Goal: Ask a question: Seek information or help from site administrators or community

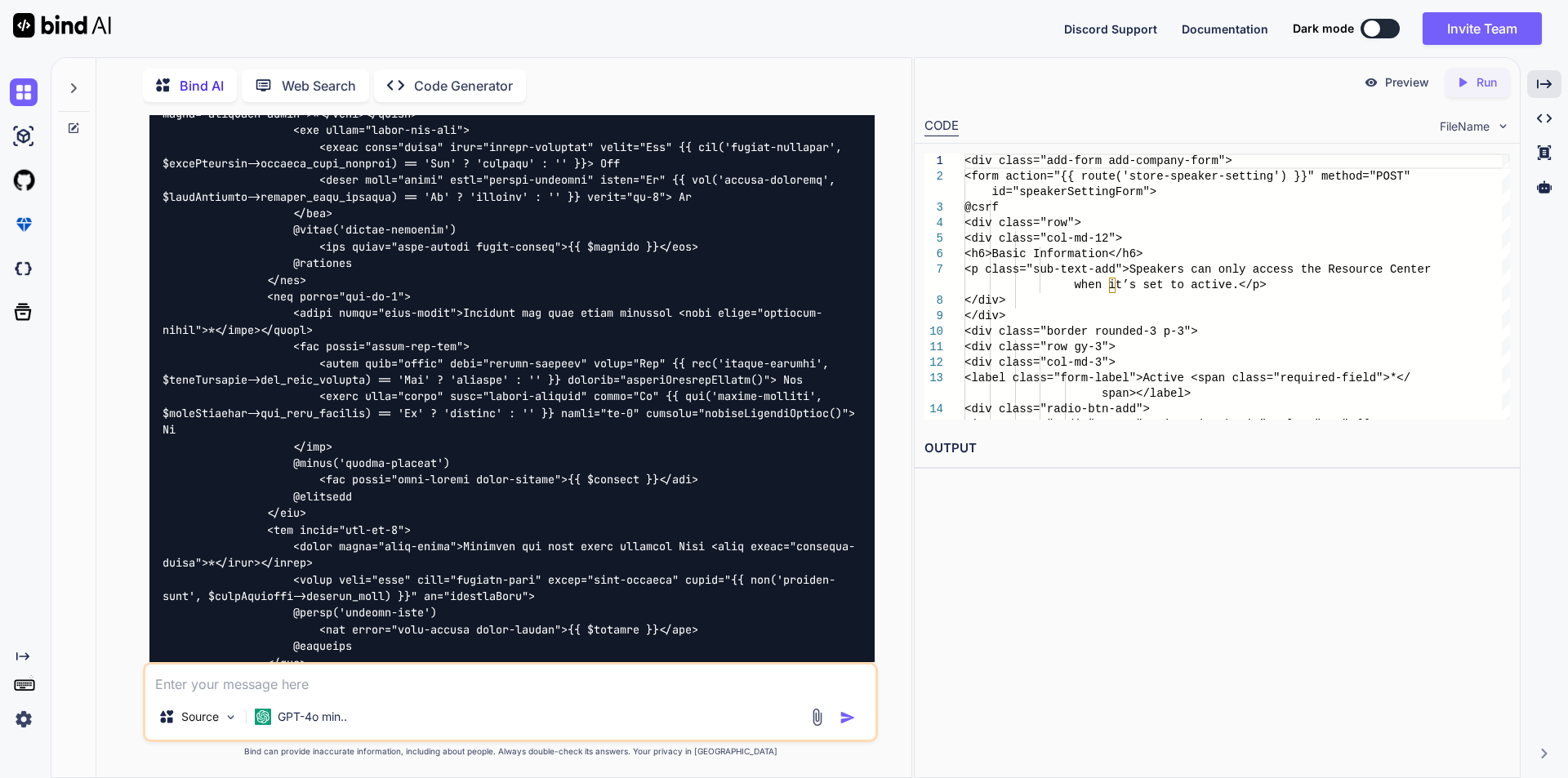
scroll to position [3256, 0]
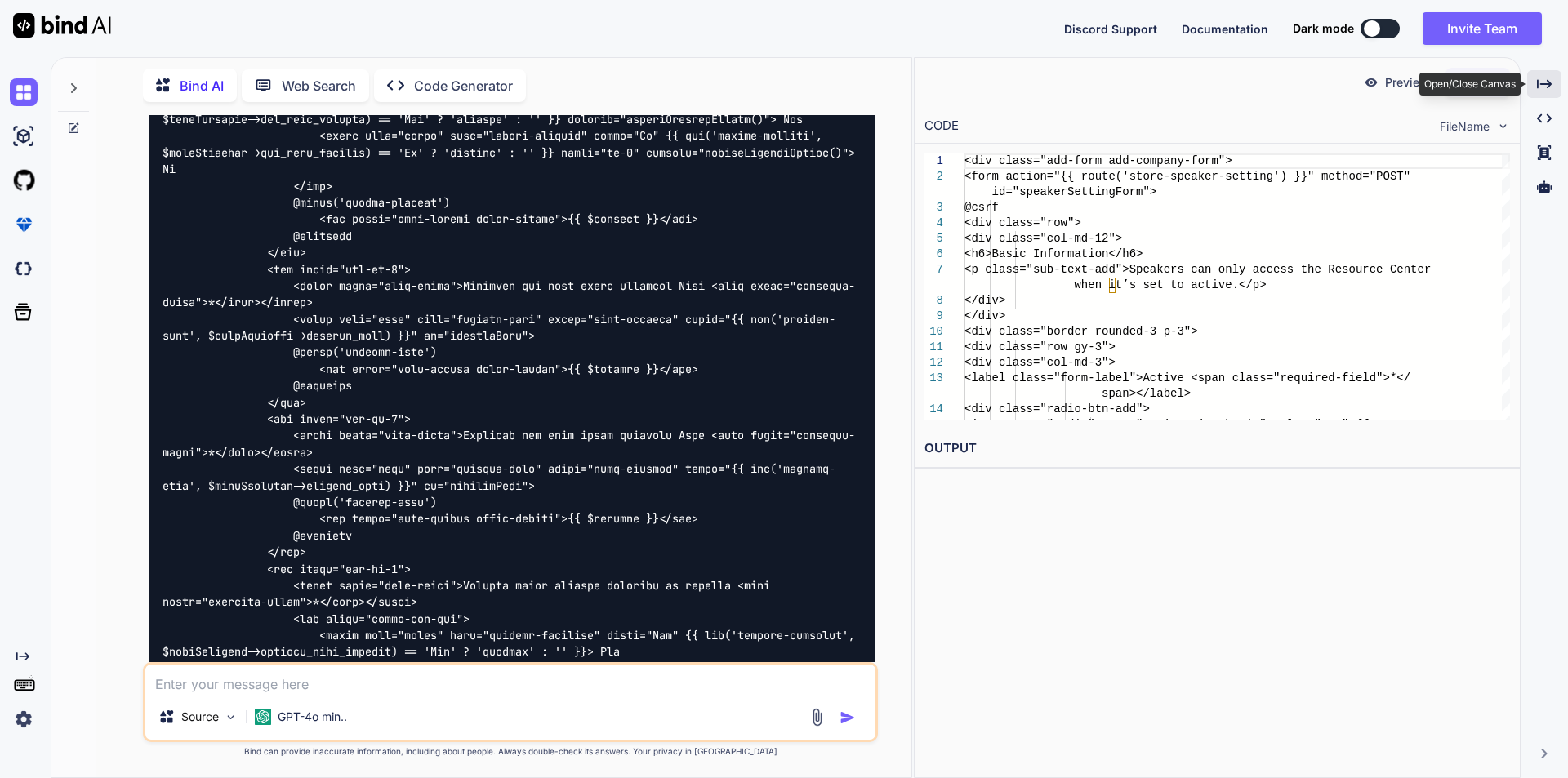
click at [1540, 83] on icon "Created with Pixso." at bounding box center [1544, 84] width 15 height 15
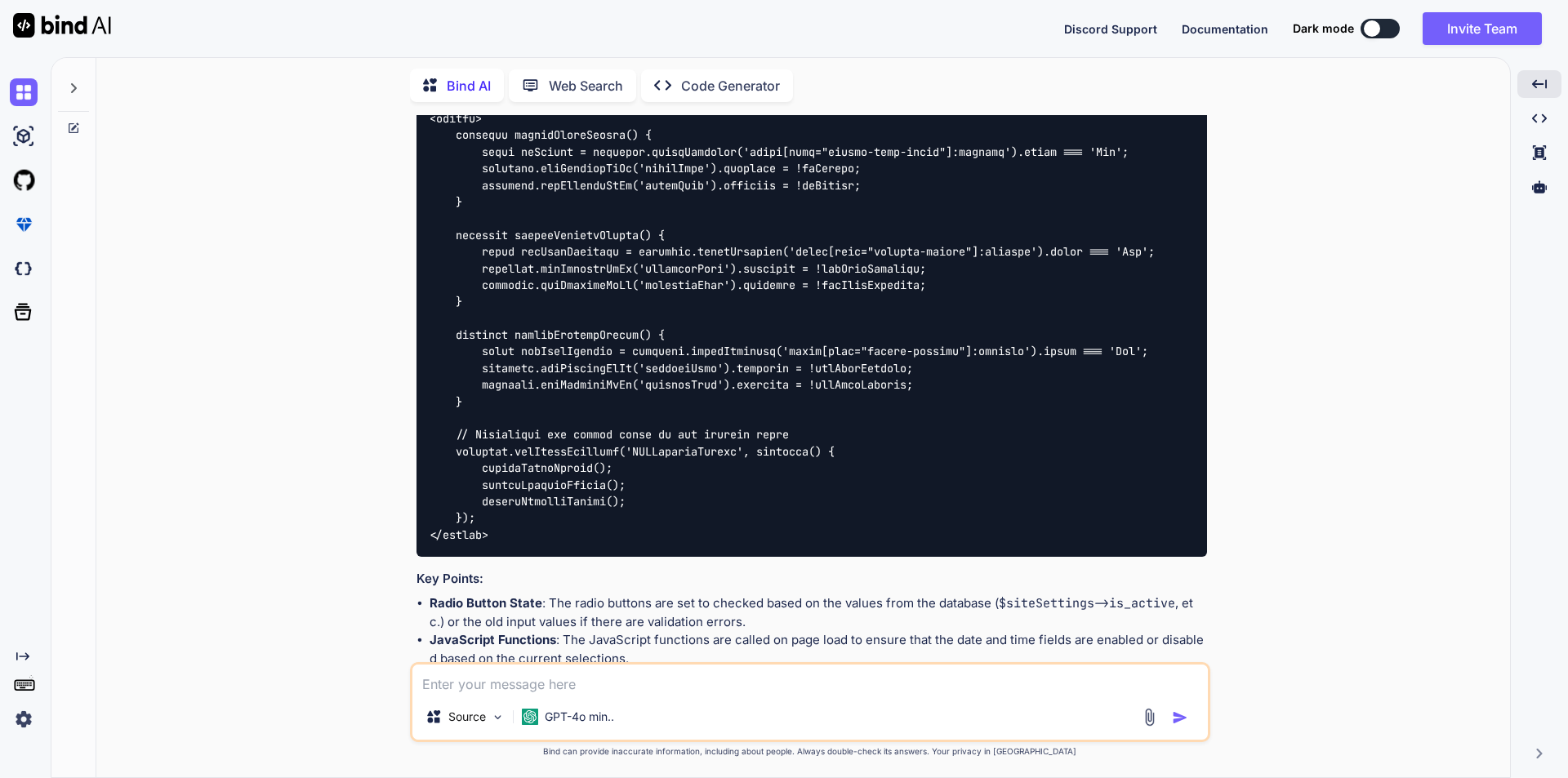
scroll to position [7413, 0]
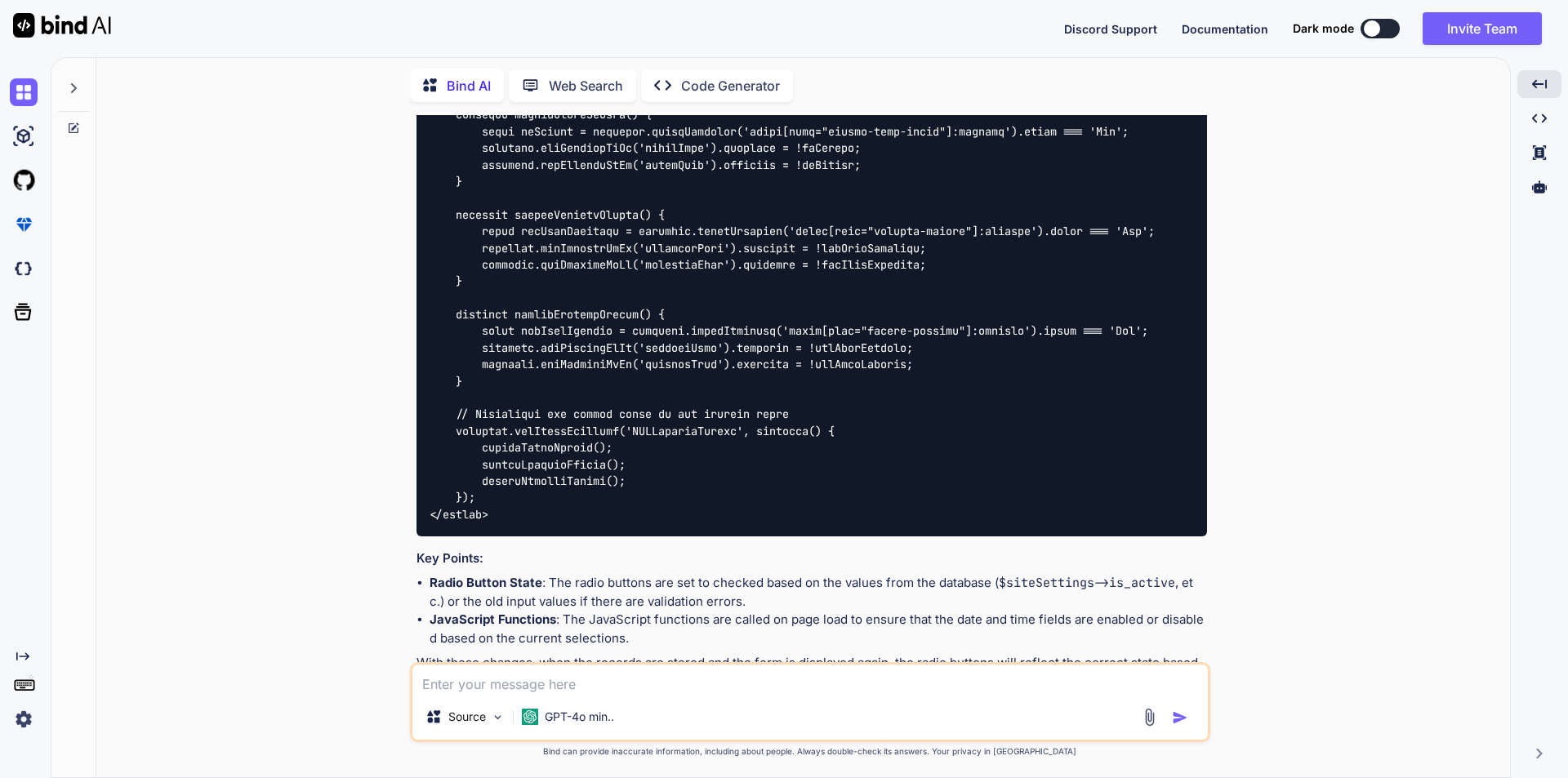
click at [589, 681] on textarea at bounding box center [810, 679] width 796 height 29
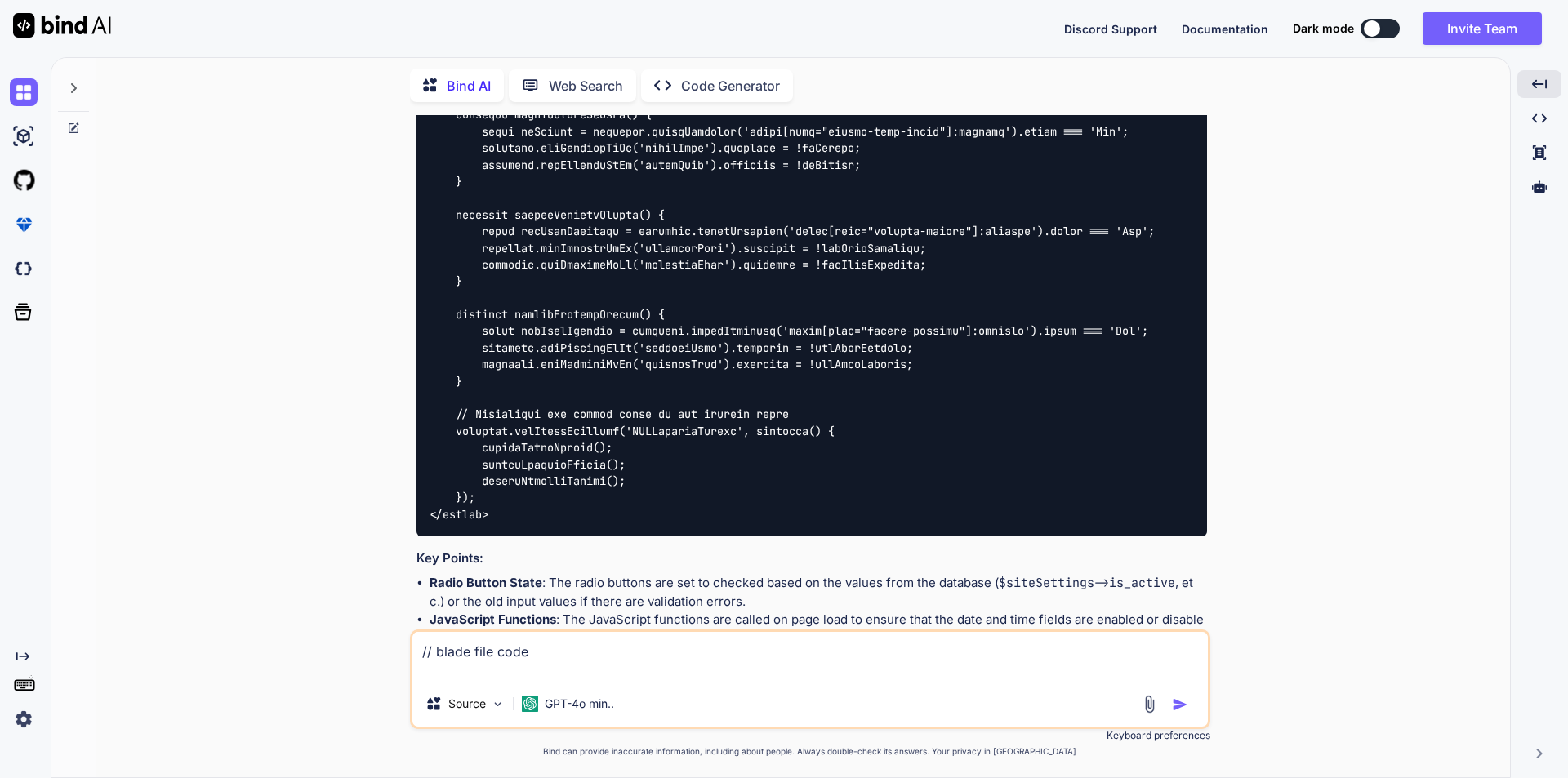
paste textarea "<div class="add-form add-company-form"> <div class="row gy-3"> <div class="col-…"
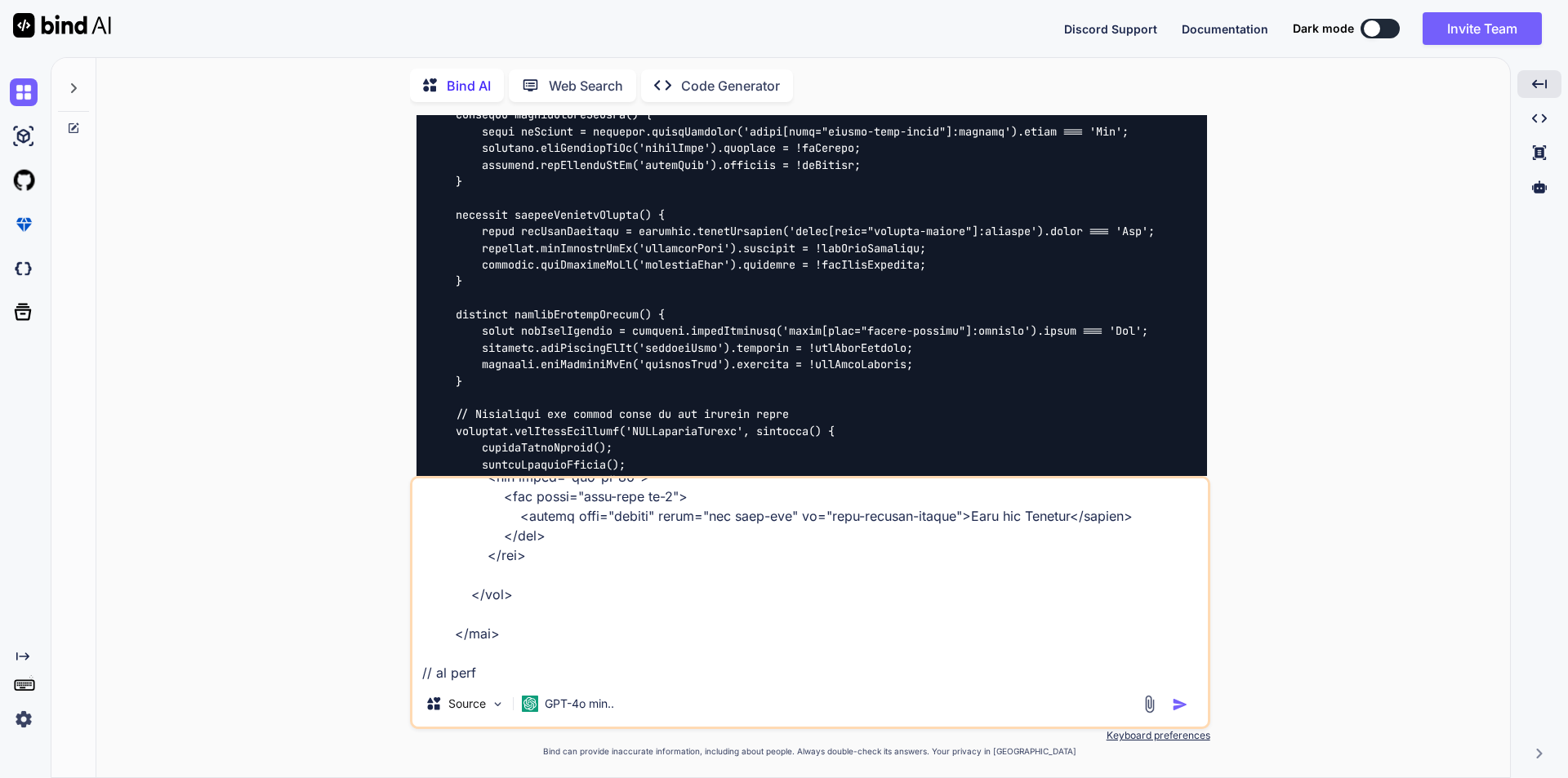
scroll to position [1277, 0]
click at [491, 674] on textarea at bounding box center [810, 579] width 796 height 203
paste textarea "$('#save-preview-button').click(function(e) { e.preventDefault(); // Clear prev…"
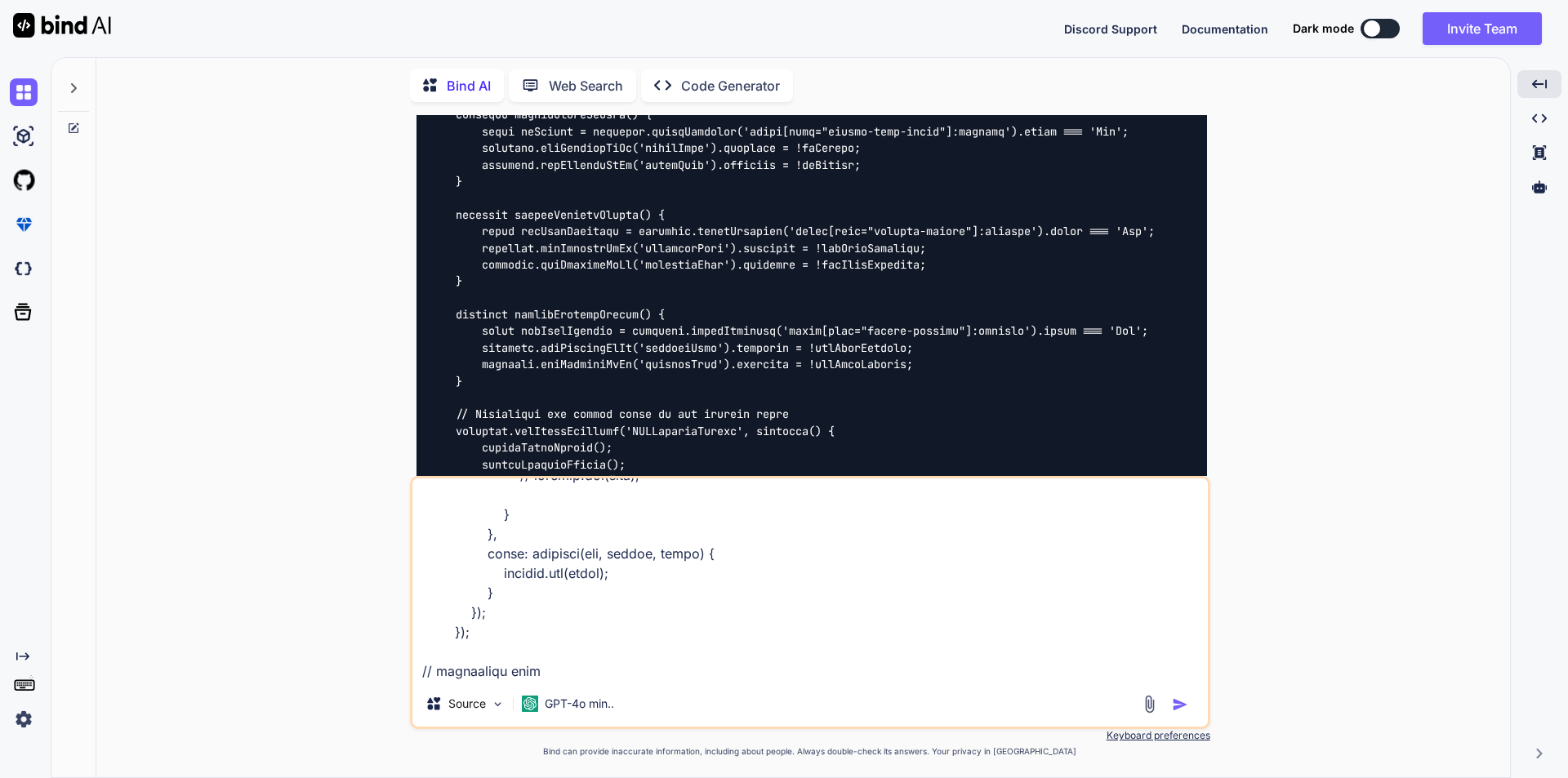
scroll to position [3979, 0]
click at [500, 670] on textarea at bounding box center [810, 579] width 796 height 203
paste textarea "public function storeUpdateSiteDesigner(Request $request) { // Validate the req…"
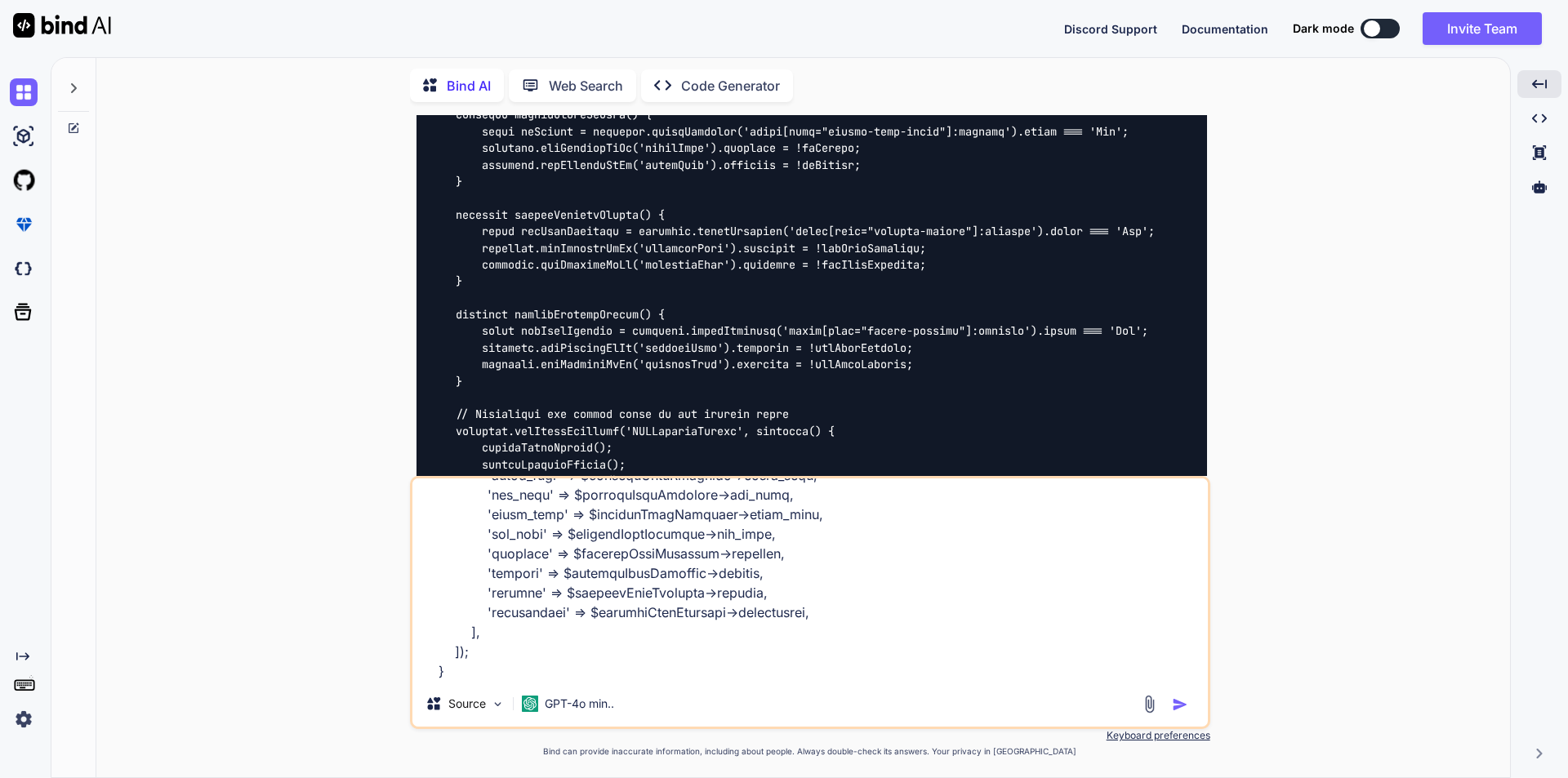
scroll to position [5074, 0]
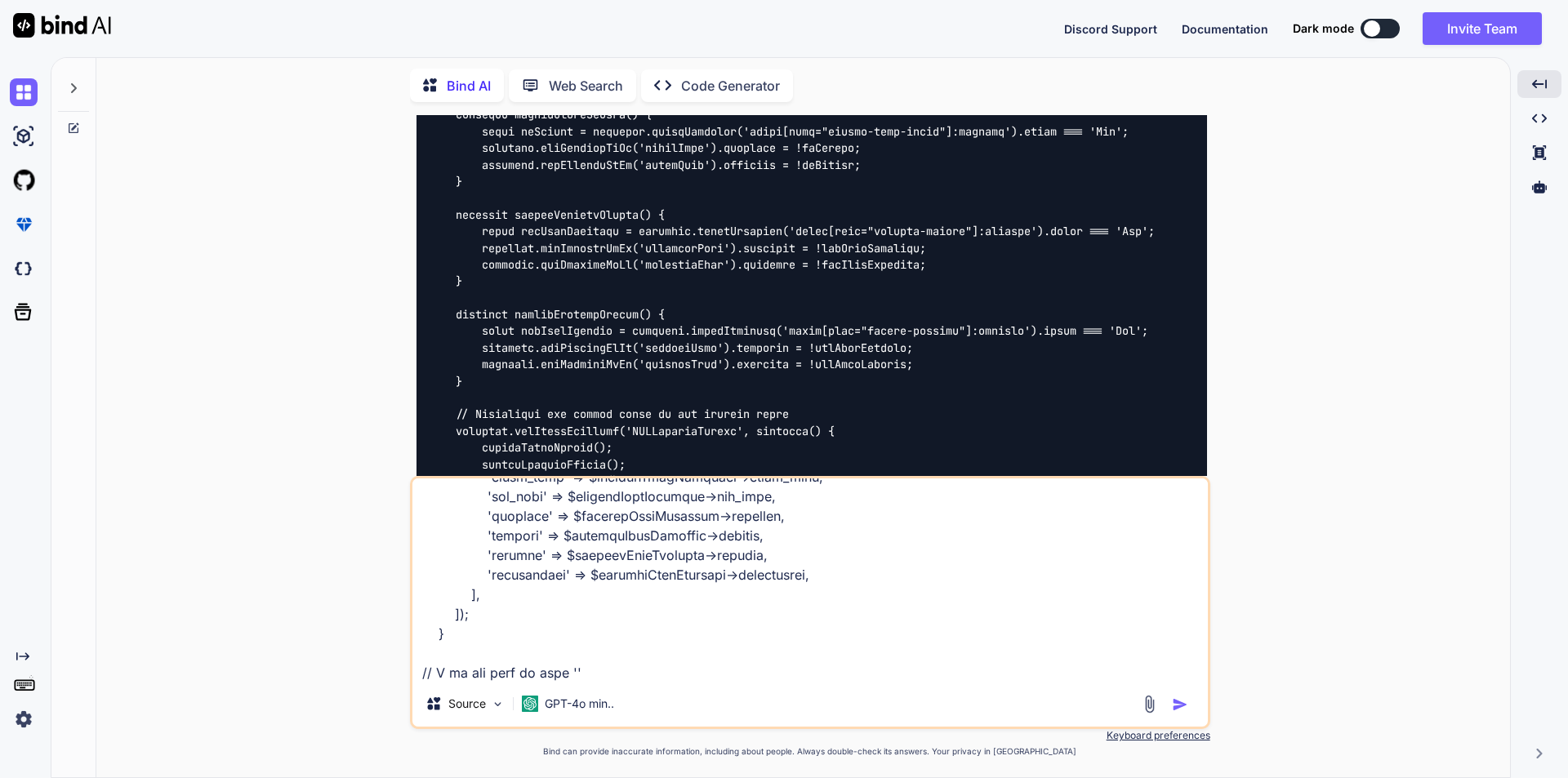
paste textarea "{ "message": "The start date field must be a date after or equal to [DATE].", "…"
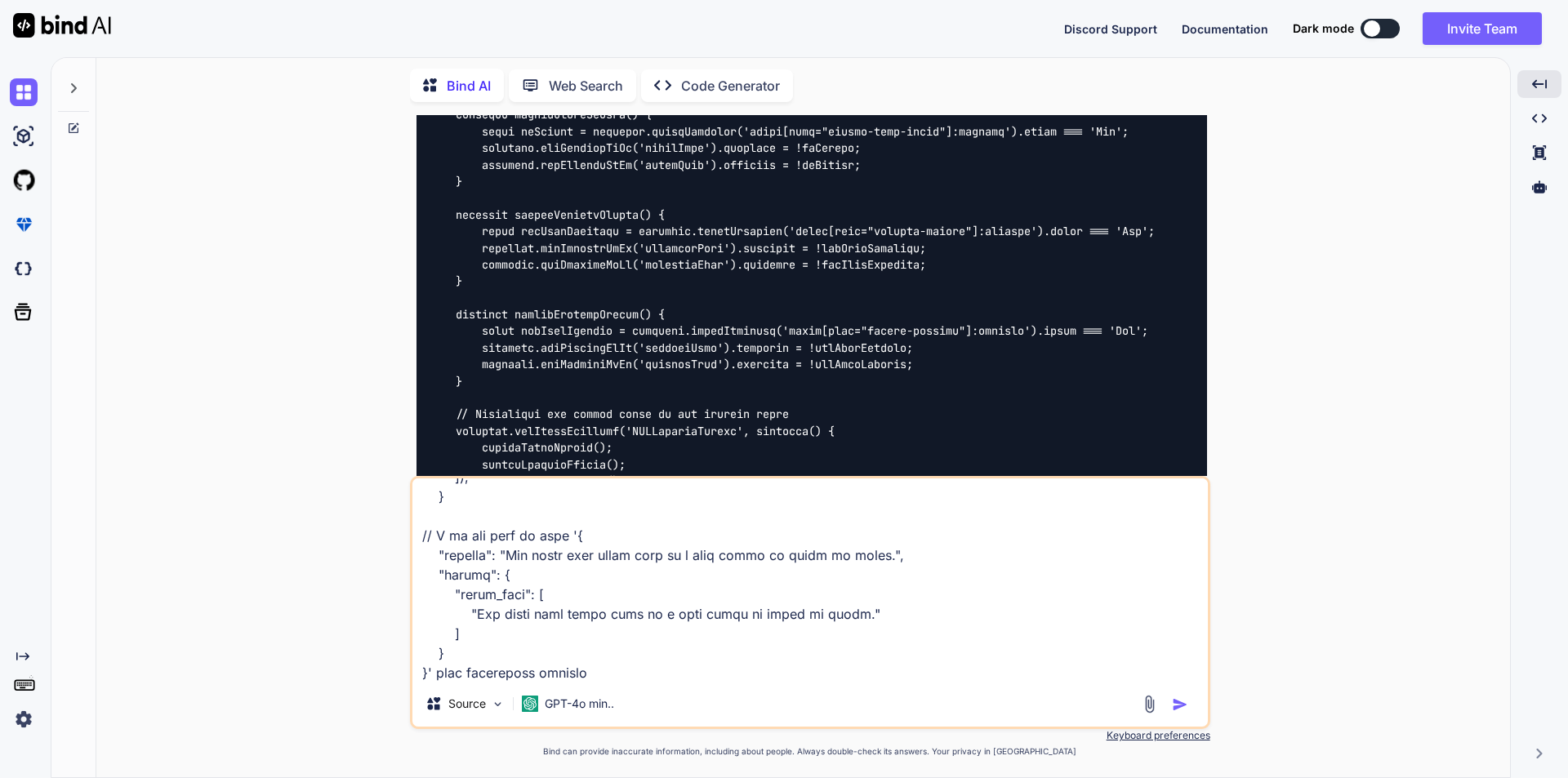
click at [565, 536] on textarea at bounding box center [810, 579] width 796 height 203
click at [616, 665] on textarea at bounding box center [810, 579] width 796 height 203
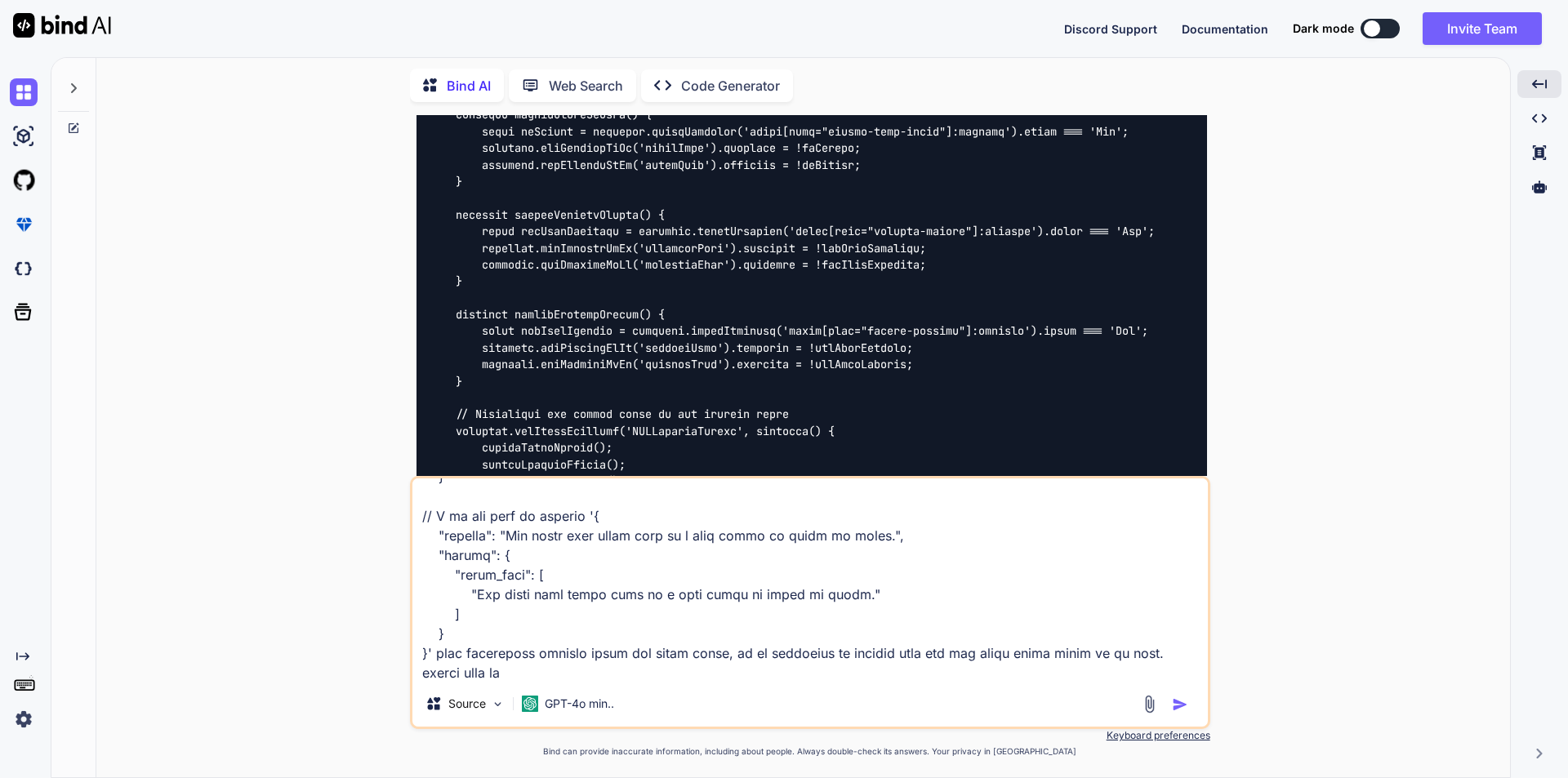
type textarea "// blade file code <div class="add-form add-company-form"> <div class="row gy-3…"
click at [1181, 704] on img "button" at bounding box center [1180, 704] width 16 height 16
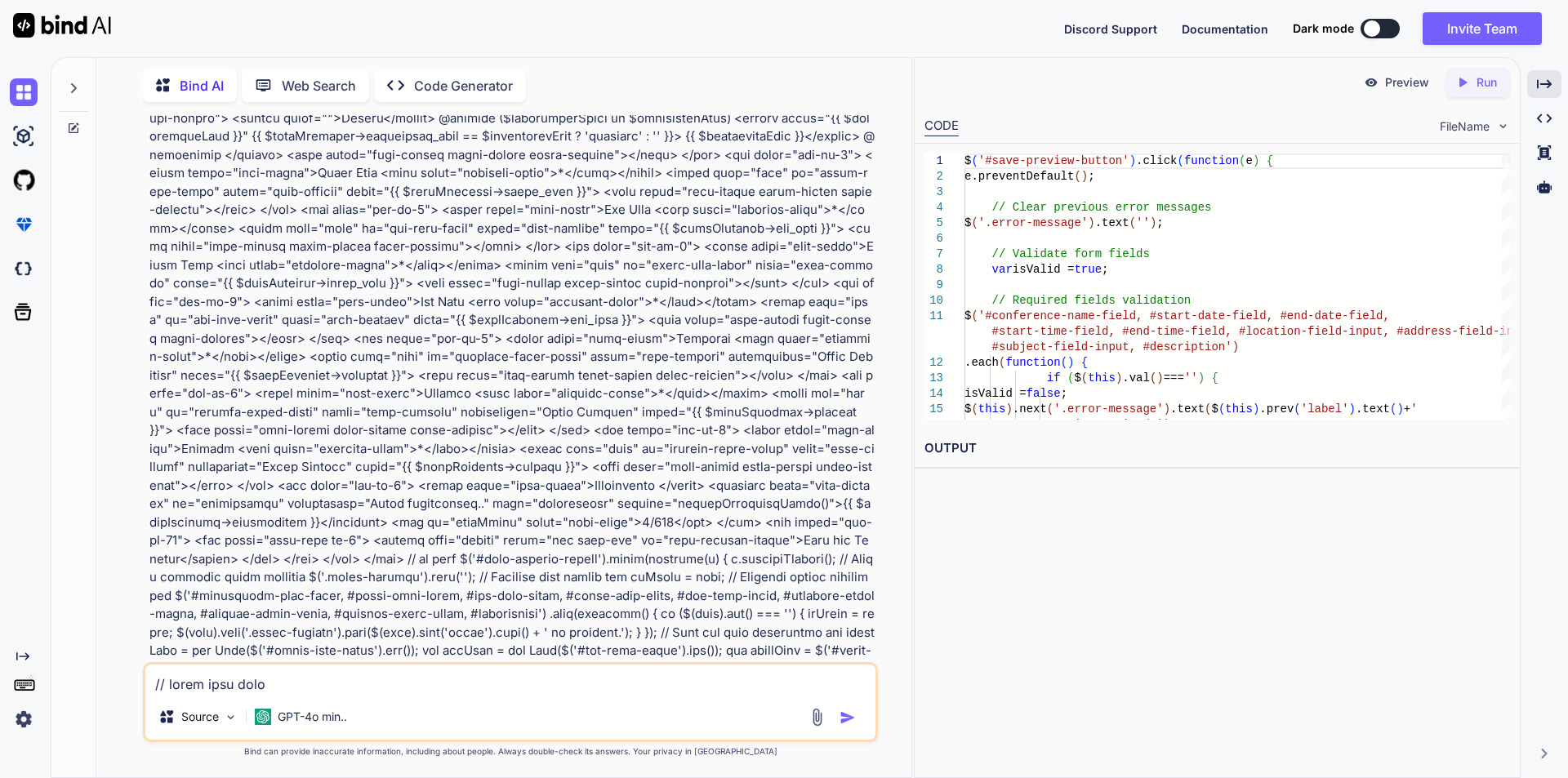
scroll to position [8944, 0]
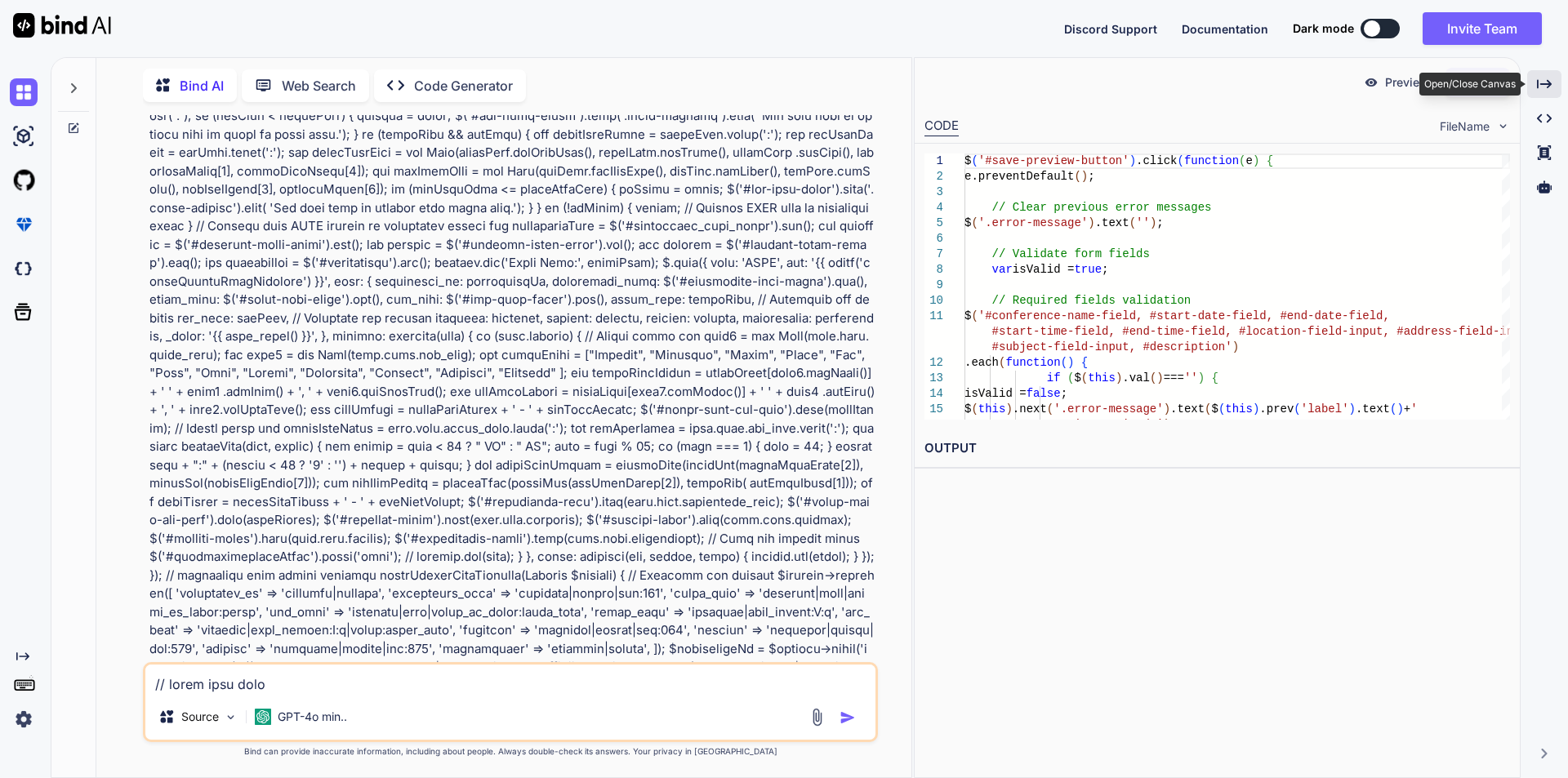
click at [1550, 85] on icon at bounding box center [1544, 84] width 15 height 9
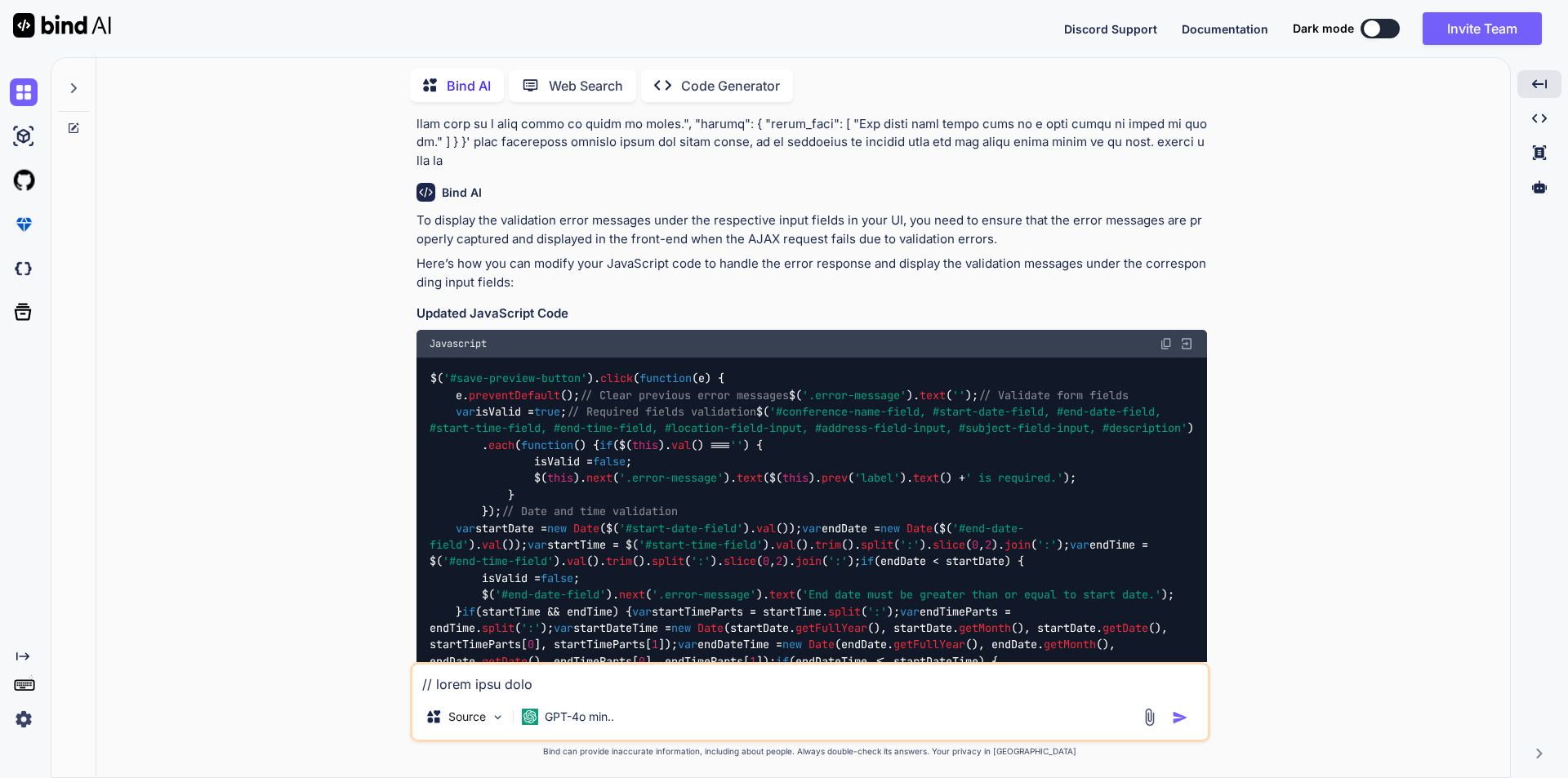
scroll to position [9347, 0]
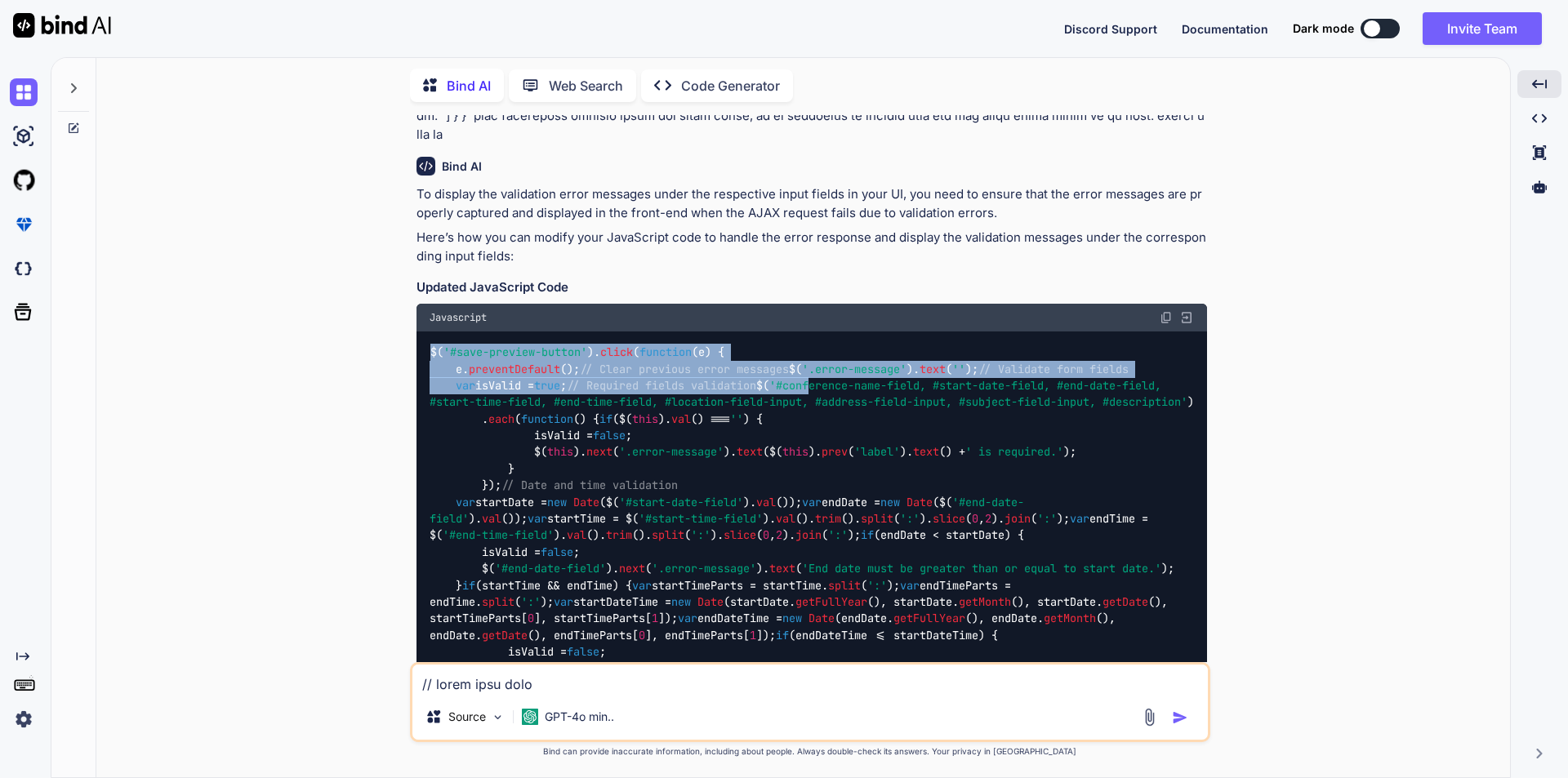
drag, startPoint x: 431, startPoint y: 256, endPoint x: 507, endPoint y: 435, distance: 194.5
click at [507, 435] on code "$( '#save-preview-button' ). click ( function ( e ) { e. preventDefault (); // …" at bounding box center [812, 701] width 765 height 716
click at [778, 395] on div "$( '#save-preview-button' ). click ( function ( e ) { e. preventDefault (); // …" at bounding box center [812, 702] width 790 height 742
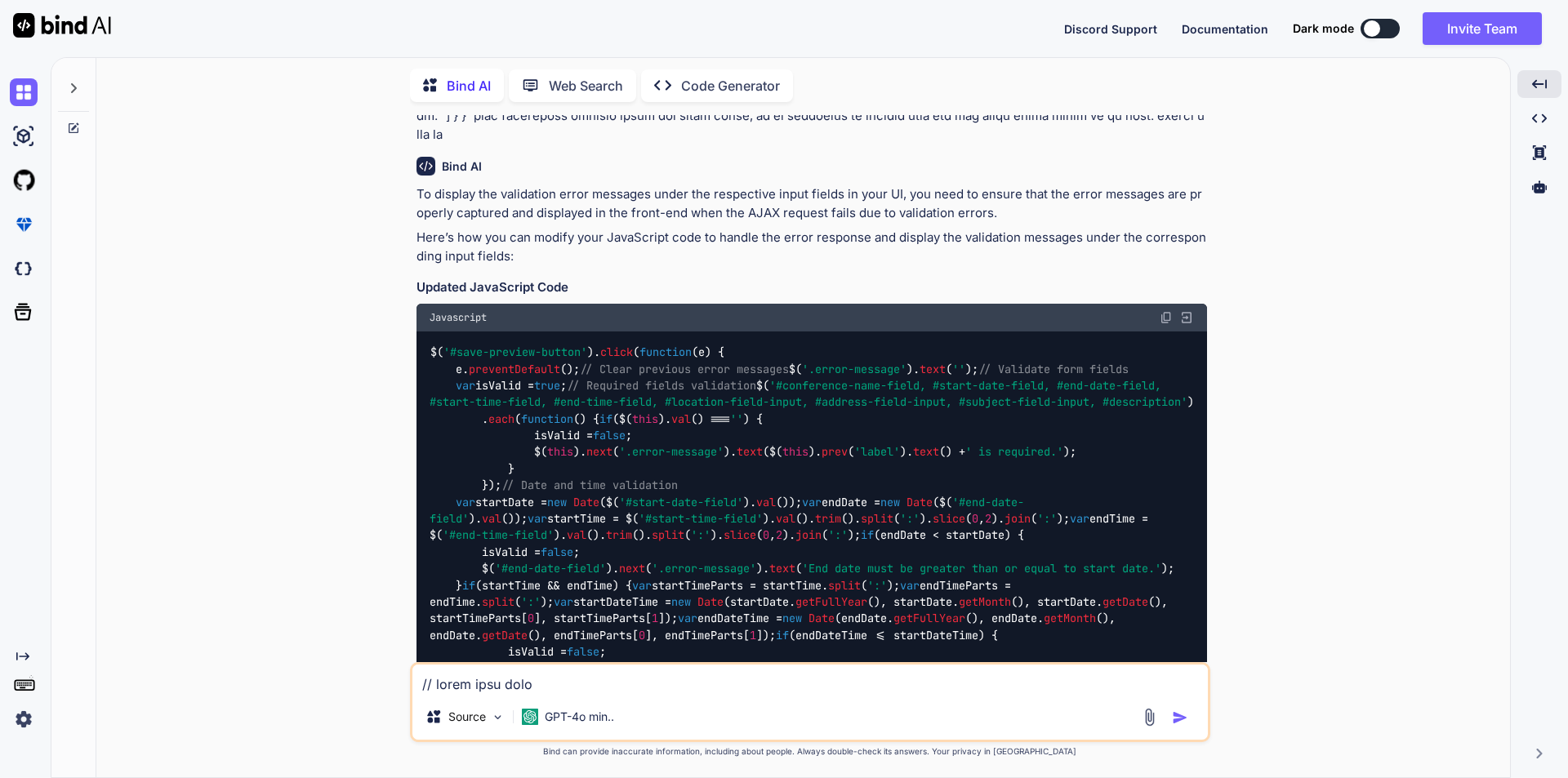
drag, startPoint x: 458, startPoint y: 428, endPoint x: 503, endPoint y: 538, distance: 118.8
click at [503, 538] on div "$( '#save-preview-button' ). click ( function ( e ) { e. preventDefault (); // …" at bounding box center [812, 702] width 790 height 742
copy code "$( '#conference-name-field, #start-date-field, #end-date-field, #start-time-fie…"
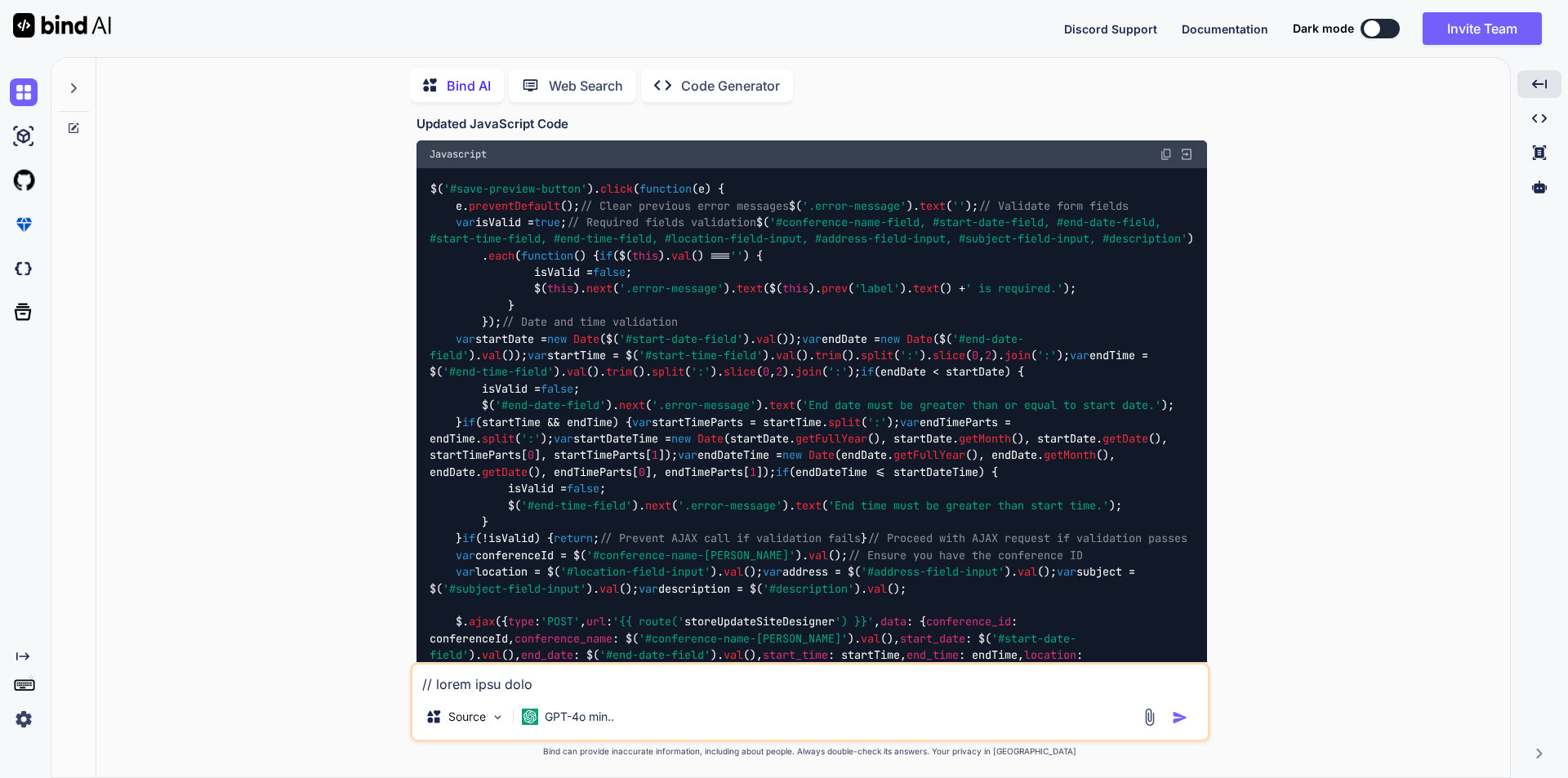
scroll to position [9592, 0]
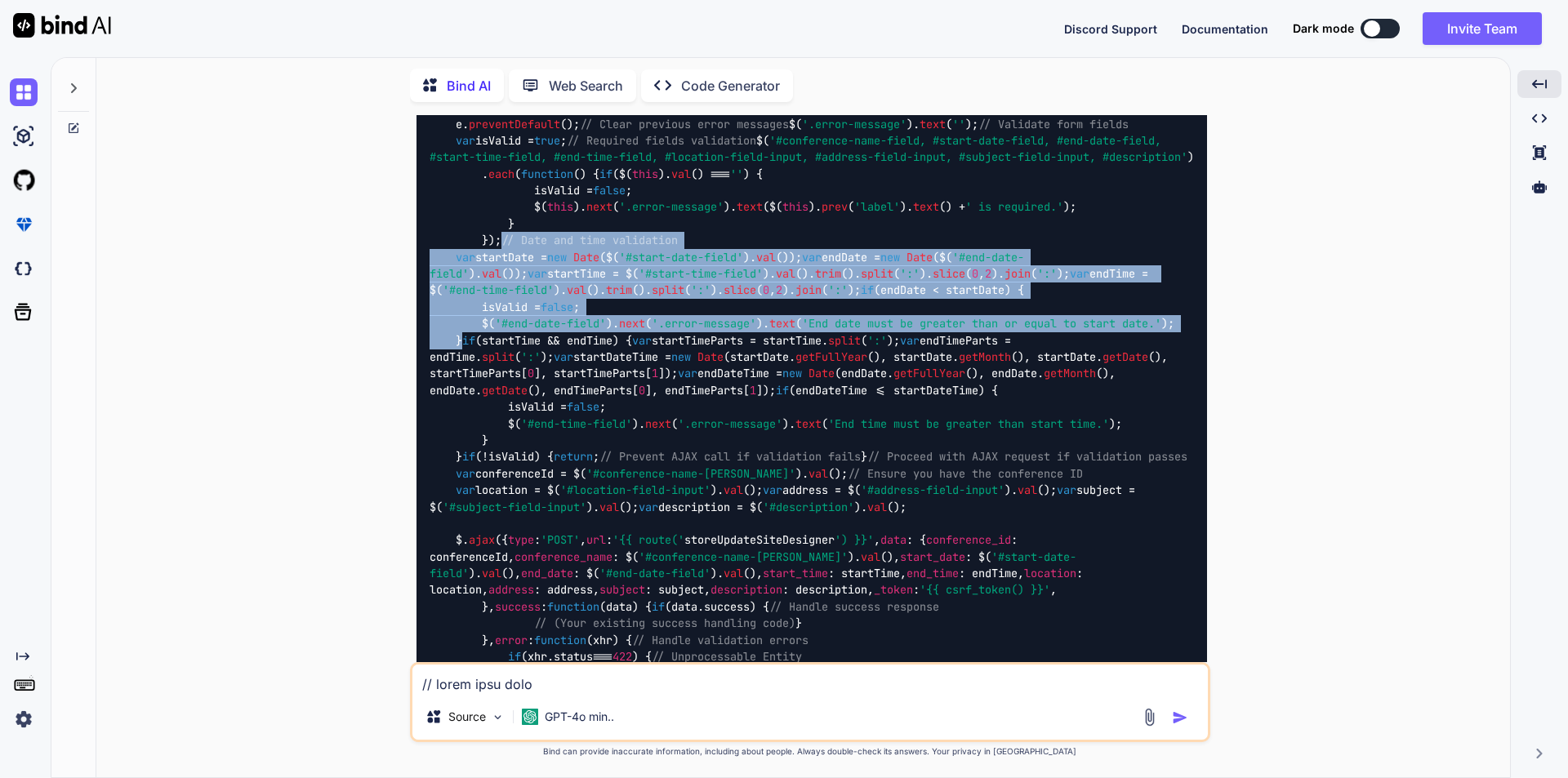
drag, startPoint x: 460, startPoint y: 482, endPoint x: 456, endPoint y: 336, distance: 146.1
click at [456, 336] on code "$( '#save-preview-button' ). click ( function ( e ) { e. preventDefault (); // …" at bounding box center [812, 456] width 765 height 716
copy code "// Date and time validation var startDate = new Date ($( '#start-date-field' ).…"
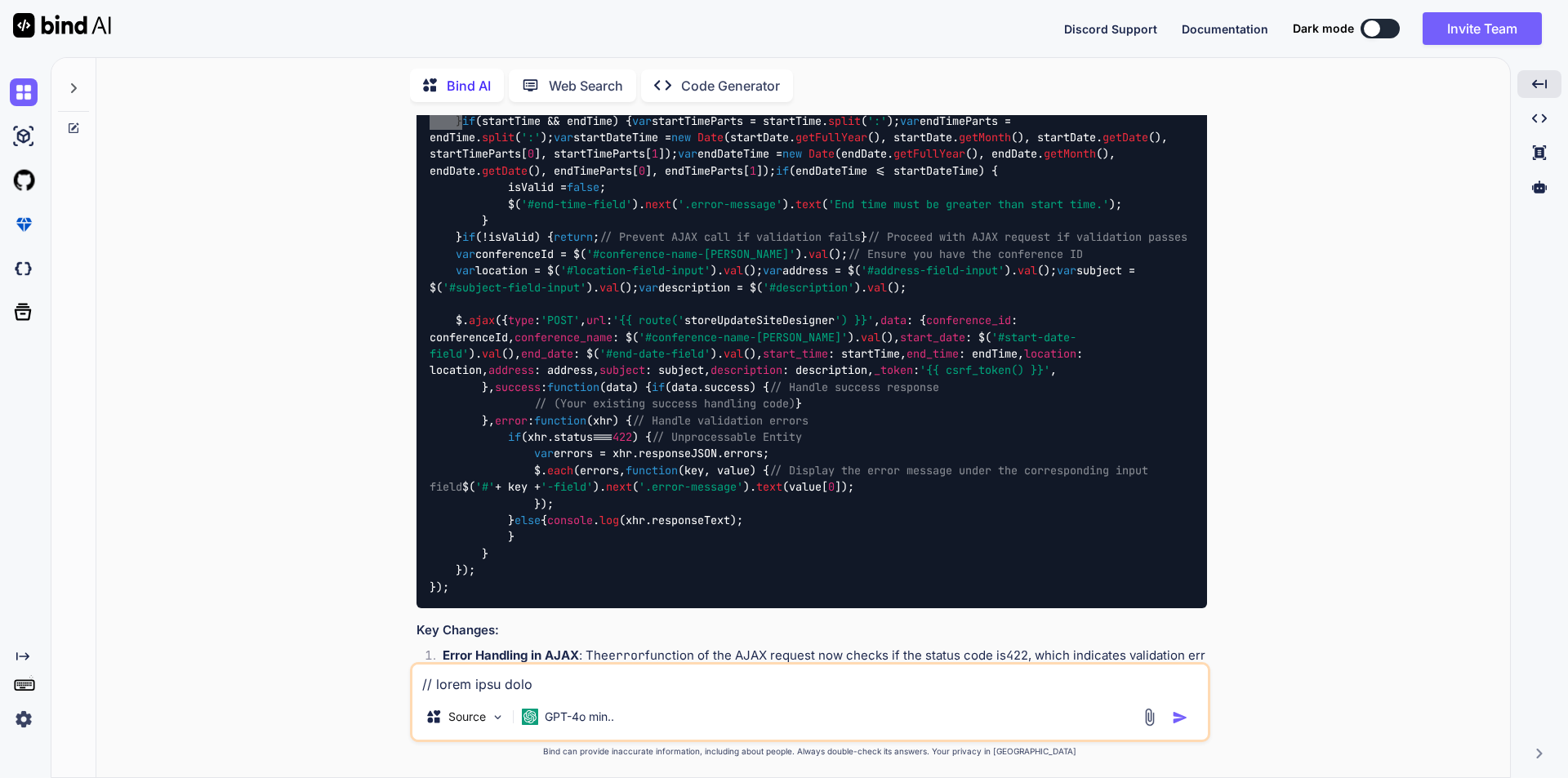
scroll to position [9755, 0]
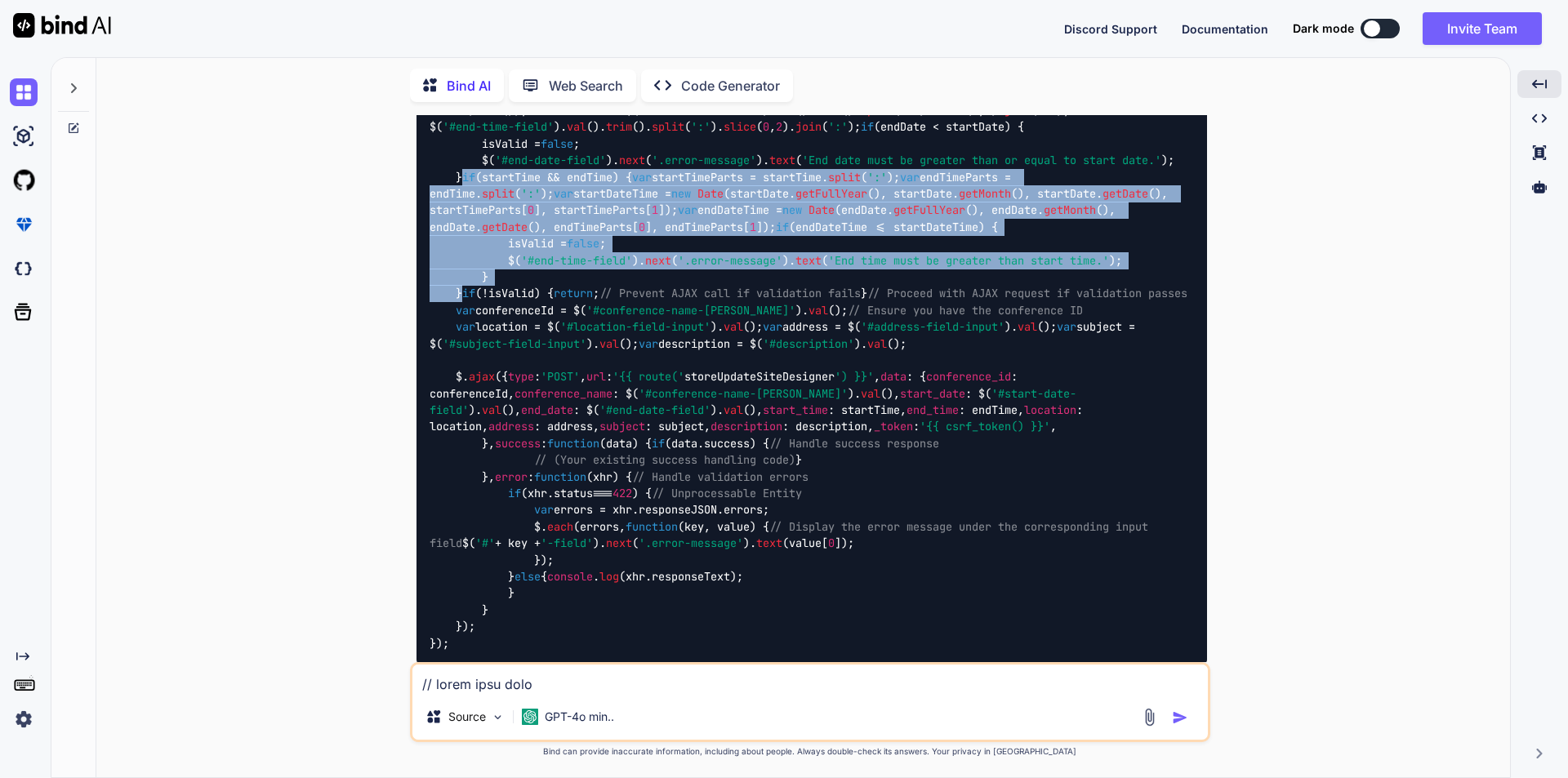
drag, startPoint x: 457, startPoint y: 350, endPoint x: 493, endPoint y: 543, distance: 196.3
click at [493, 543] on div "$( '#save-preview-button' ). click ( function ( e ) { e. preventDefault (); // …" at bounding box center [812, 294] width 790 height 742
copy code "if (startTime && endTime) { var startTimeParts = startTime. split ( ':' ); var …"
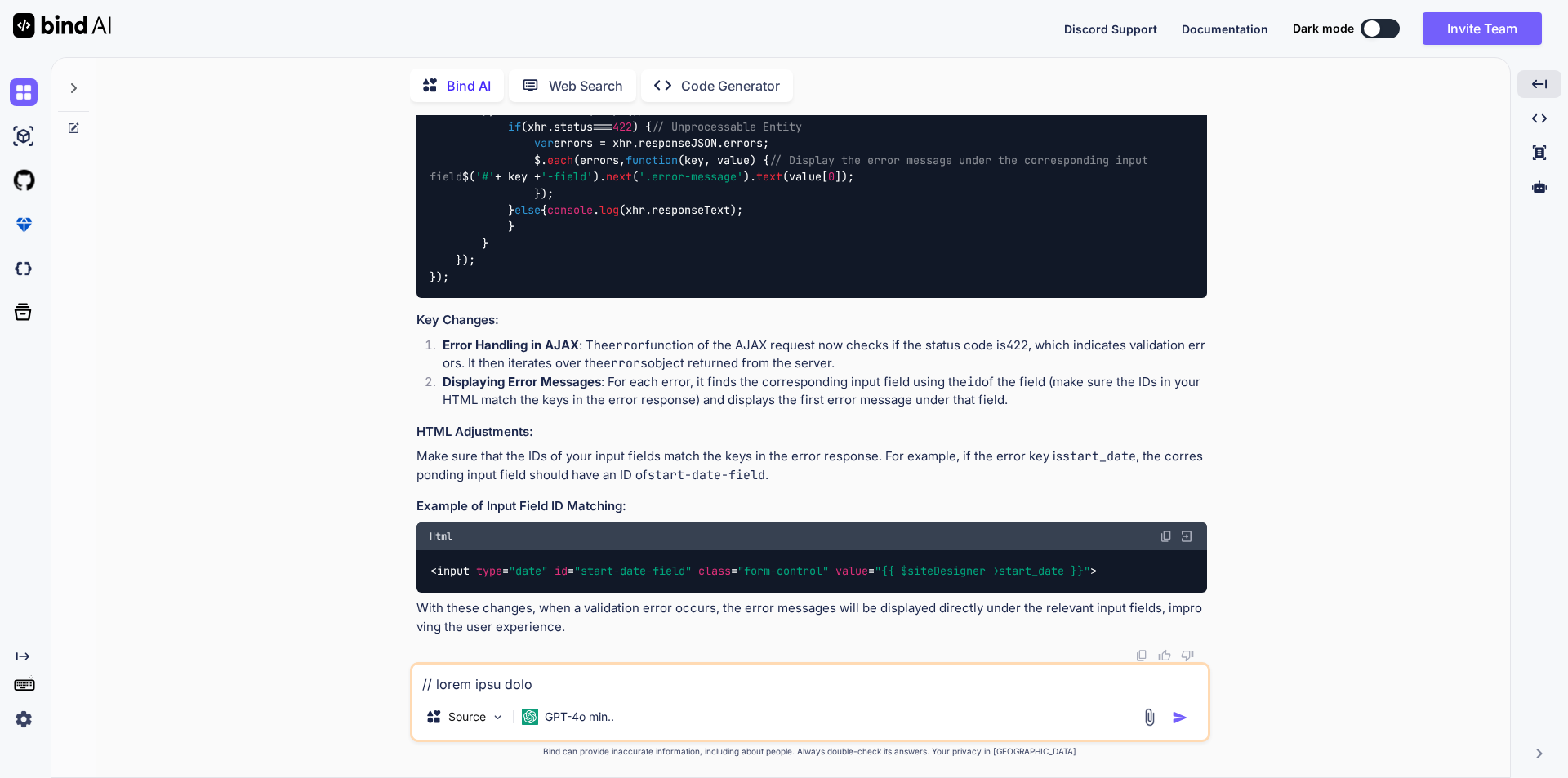
scroll to position [10571, 0]
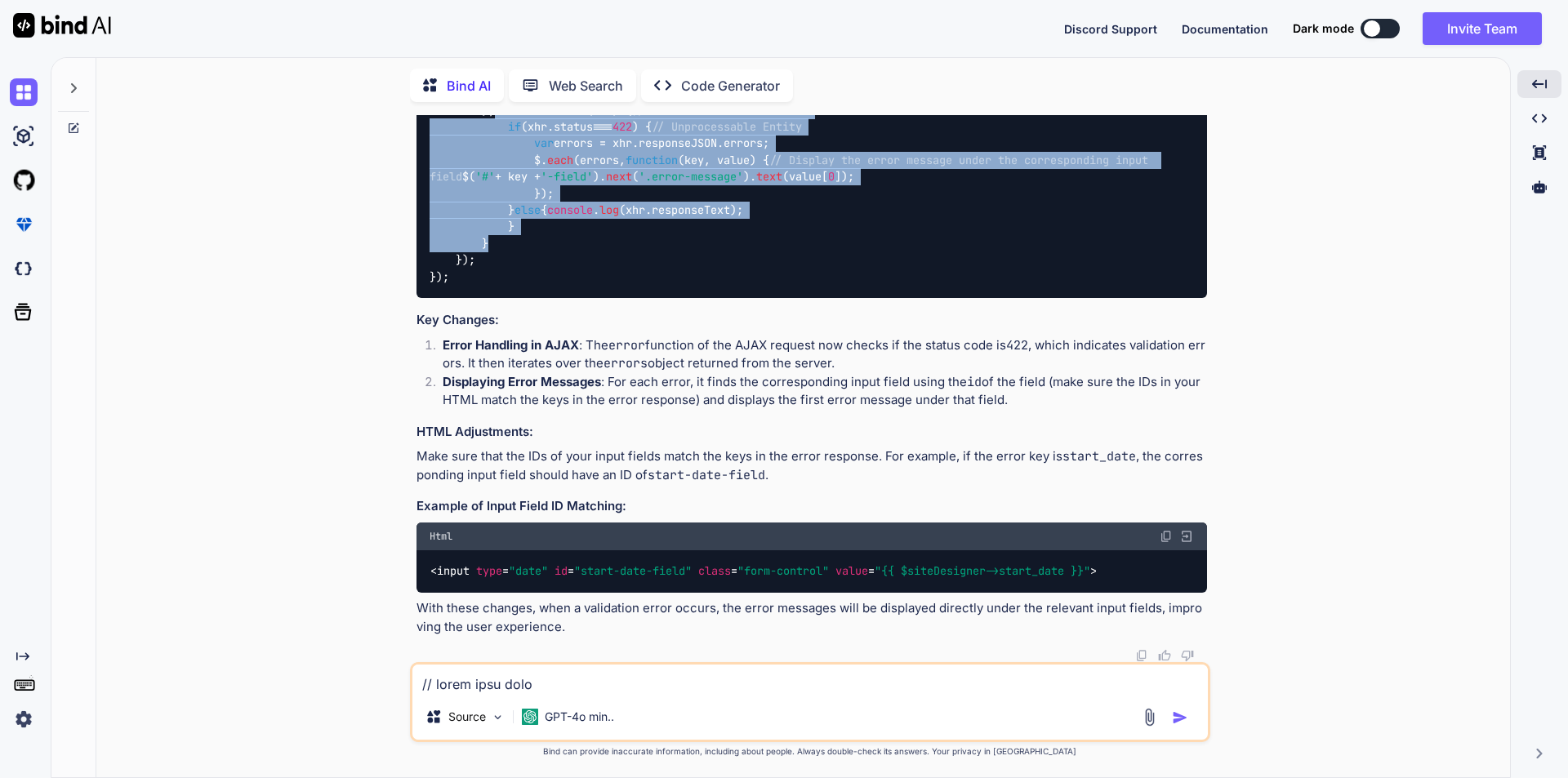
drag, startPoint x: 484, startPoint y: 318, endPoint x: 515, endPoint y: 493, distance: 177.7
copy code "error : function ( xhr ) { // Handle validation errors if (xhr. status === 422 …"
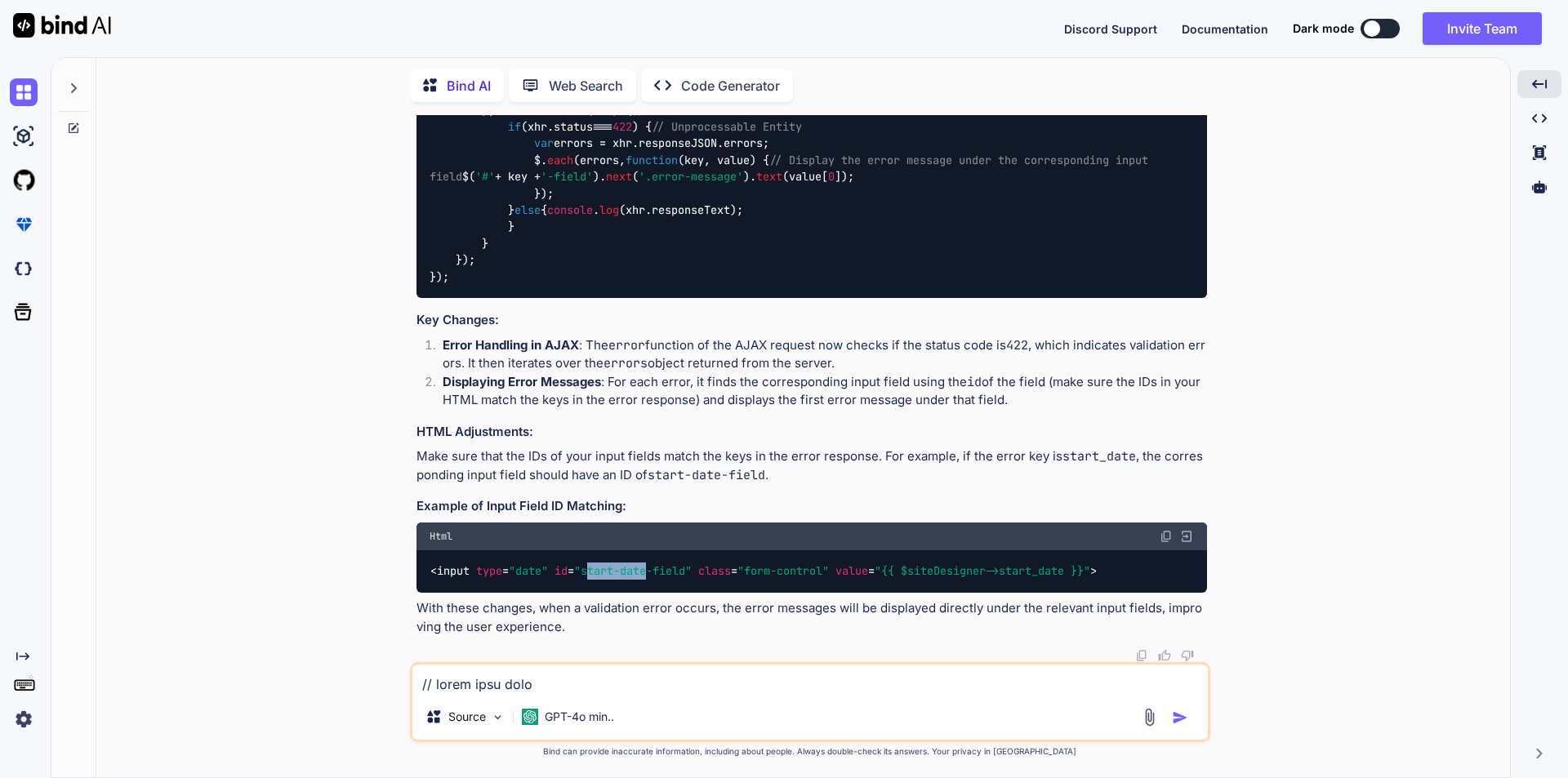
drag, startPoint x: 587, startPoint y: 571, endPoint x: 652, endPoint y: 571, distance: 65.0
click at [652, 571] on span ""start-date-field"" at bounding box center [633, 571] width 117 height 15
drag, startPoint x: 916, startPoint y: 574, endPoint x: 1077, endPoint y: 573, distance: 161.0
click at [1077, 573] on span ""{{ $siteDesigner->start_date }}"" at bounding box center [982, 571] width 216 height 15
copy span "siteDesigner->start_date"
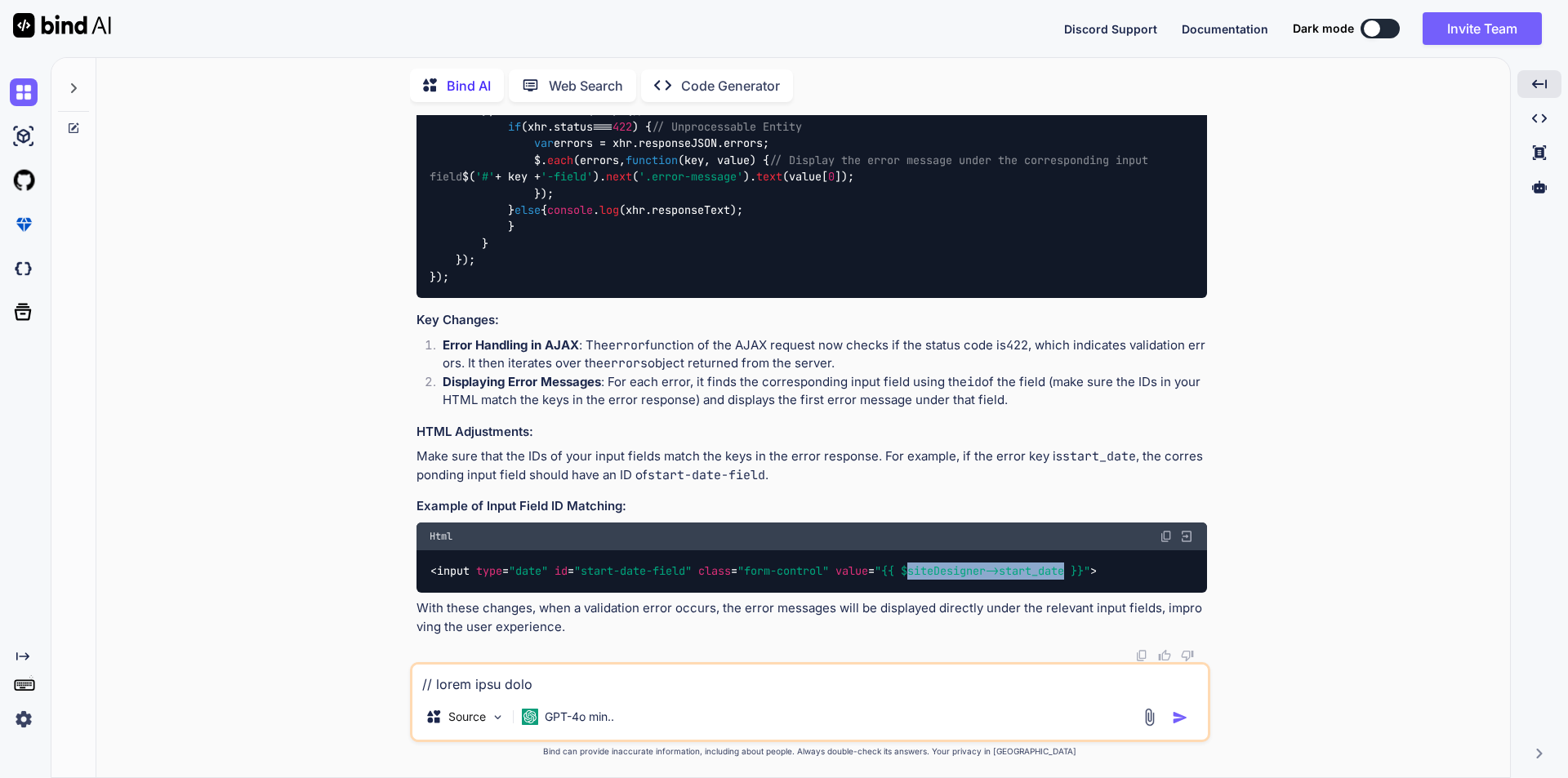
click at [573, 680] on textarea at bounding box center [810, 679] width 796 height 29
click at [463, 689] on textarea at bounding box center [810, 679] width 796 height 29
type textarea "E"
paste textarea "{ "message": "The start date field must be a date after or equal to [DATE].", "…"
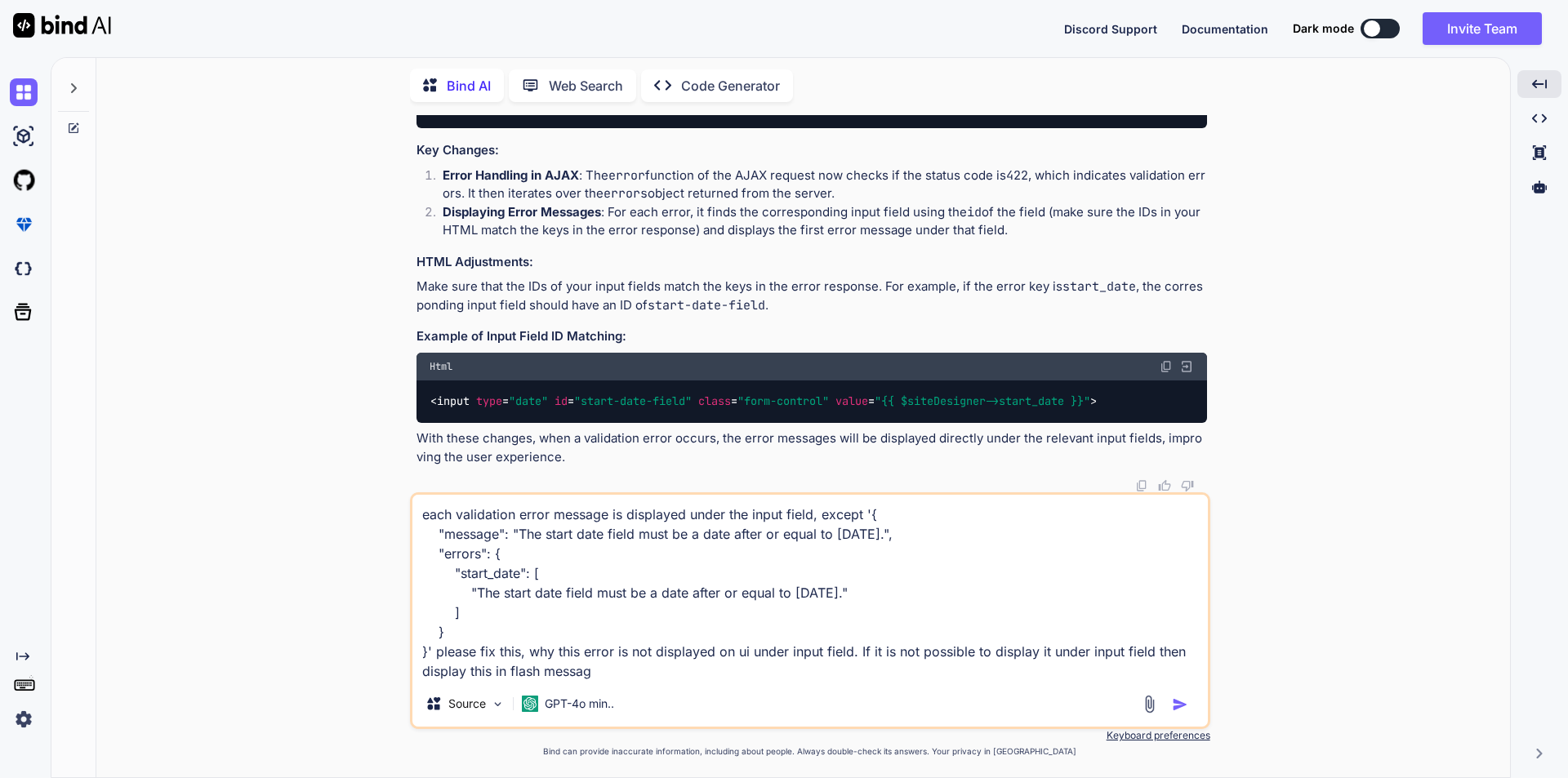
type textarea "each validation error message is displayed under the input field, except '{ "me…"
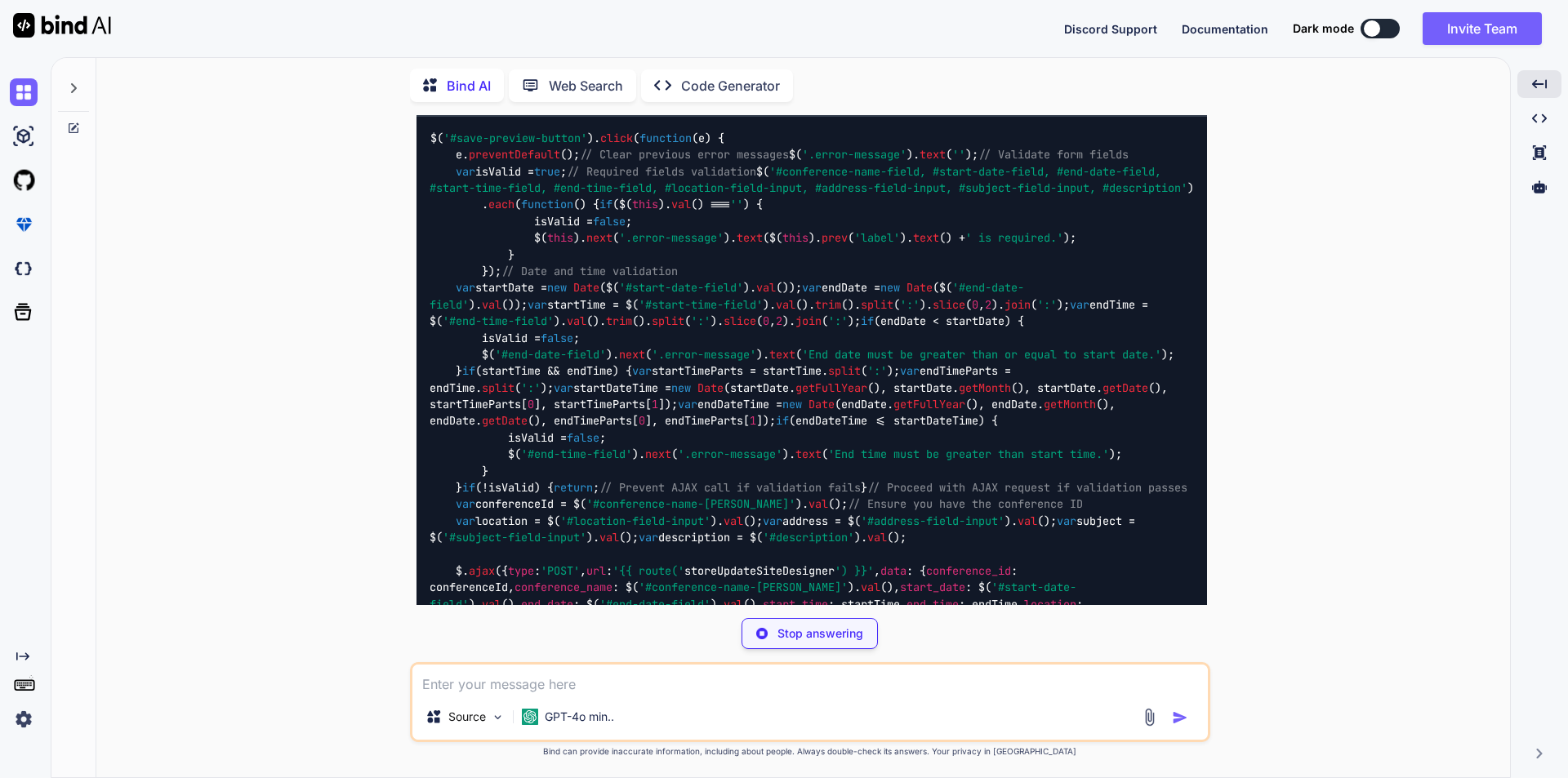
scroll to position [11595, 0]
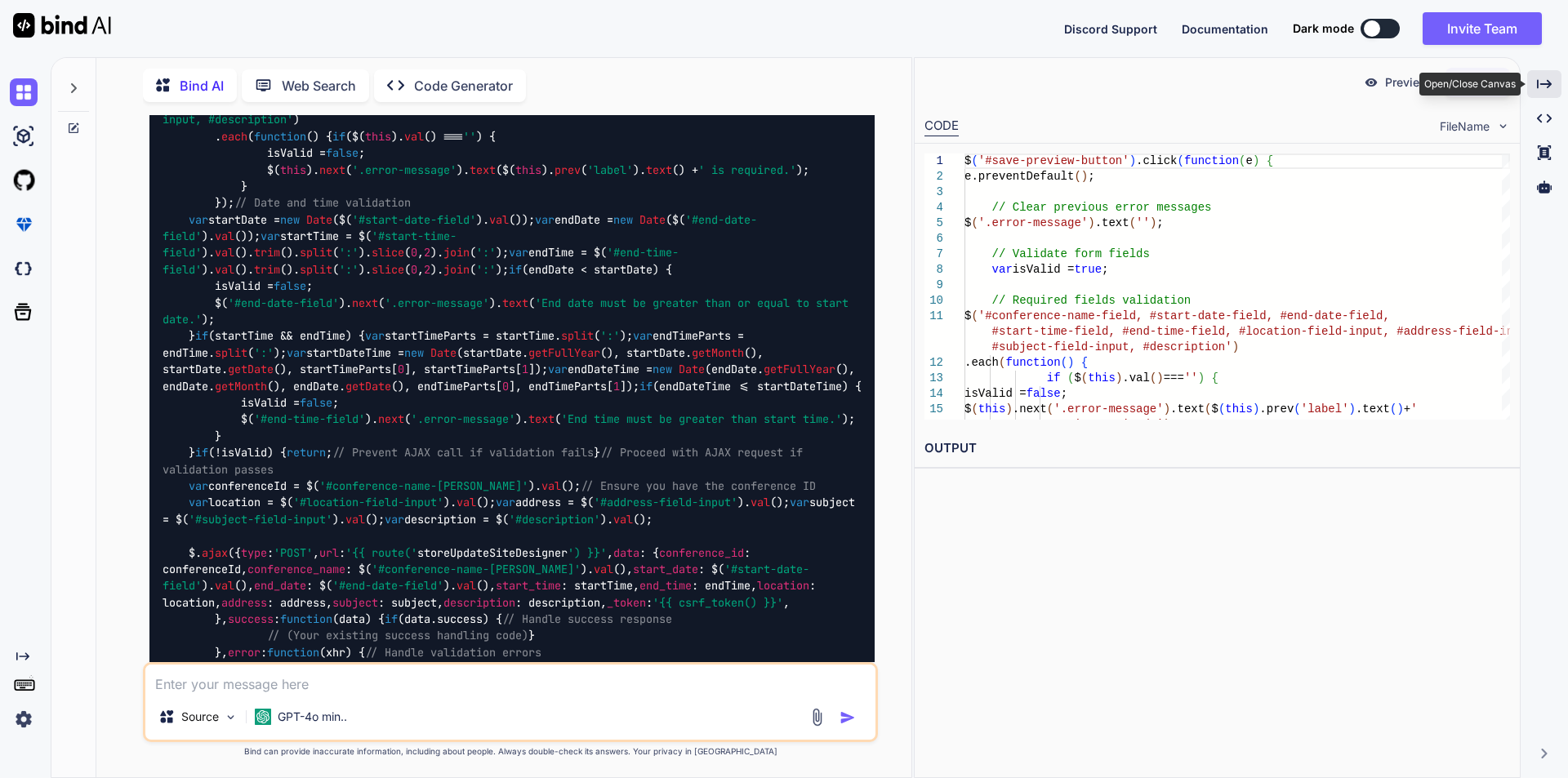
click at [1539, 84] on icon "Created with Pixso." at bounding box center [1544, 84] width 15 height 15
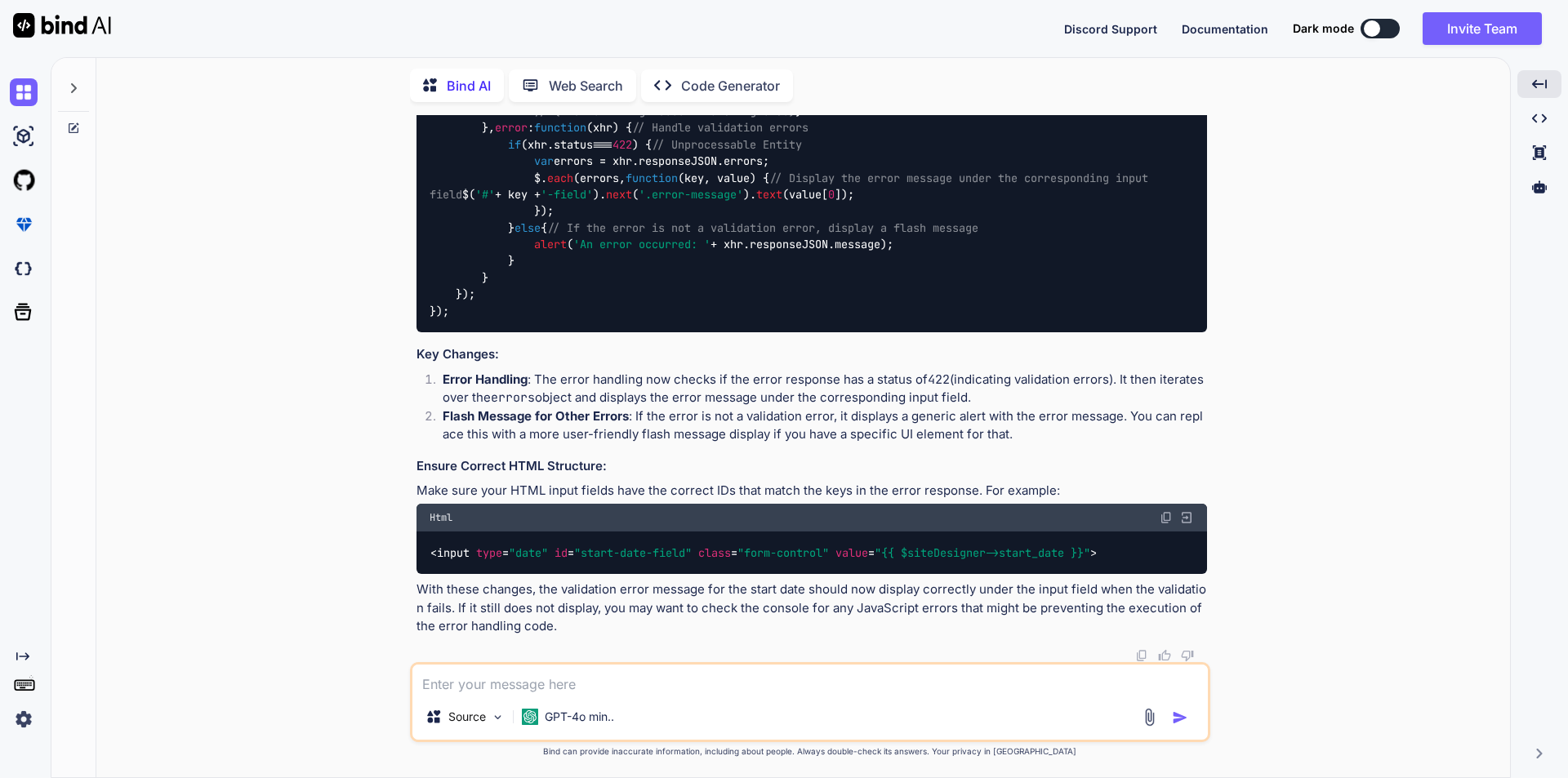
scroll to position [13086, 0]
click at [299, 360] on div "You Bind AI To ensure that the radio button selections do not change when there…" at bounding box center [809, 445] width 1401 height 662
drag, startPoint x: 432, startPoint y: 267, endPoint x: 488, endPoint y: 379, distance: 125.2
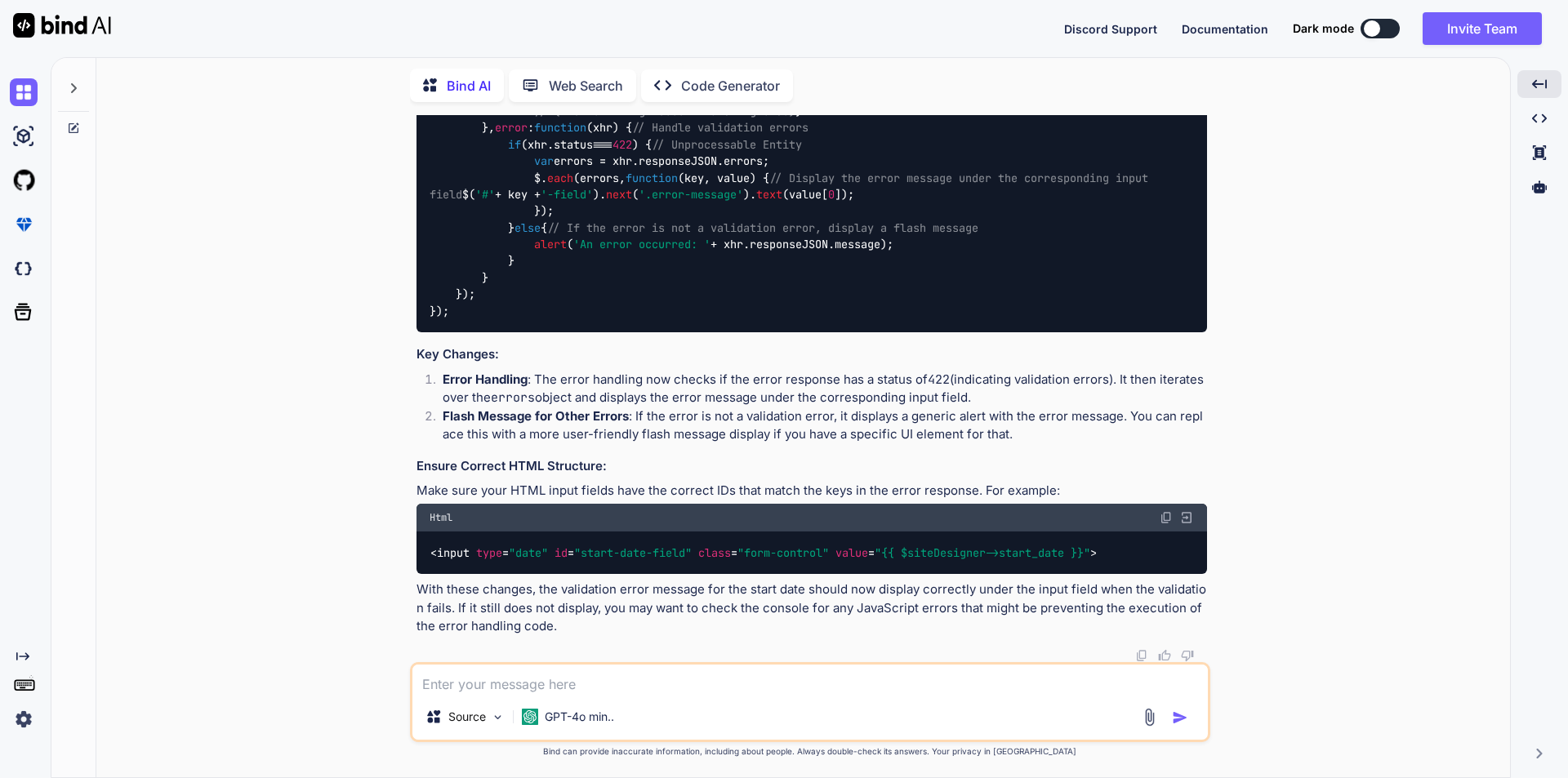
scroll to position [12678, 0]
copy code "$( '#save-preview-button' ). click ( function ( e ) { e. preventDefault (); // …"
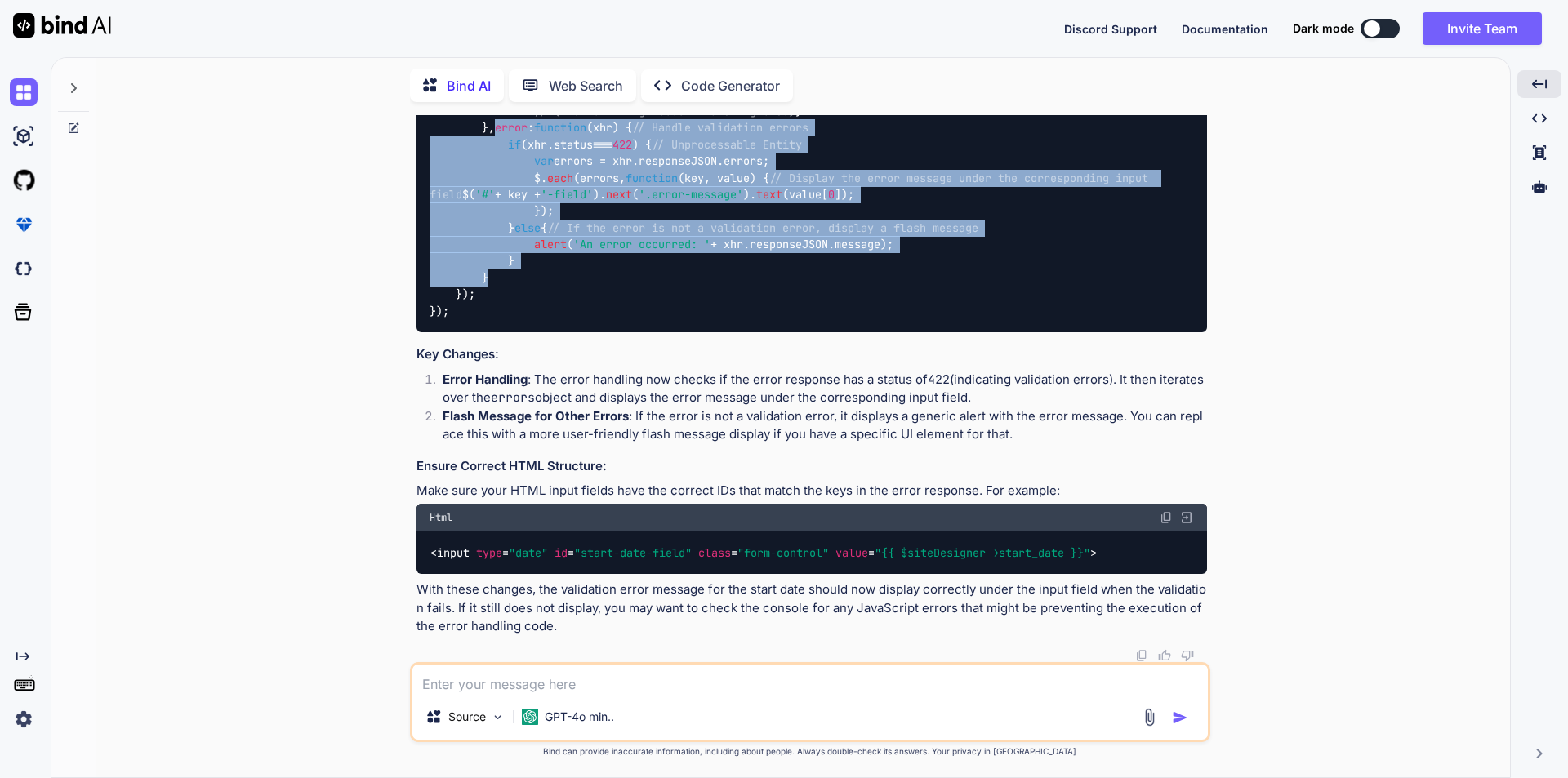
drag, startPoint x: 483, startPoint y: 323, endPoint x: 515, endPoint y: 513, distance: 192.7
copy code "error : function ( xhr ) { // Handle validation errors if (xhr. status === 422 …"
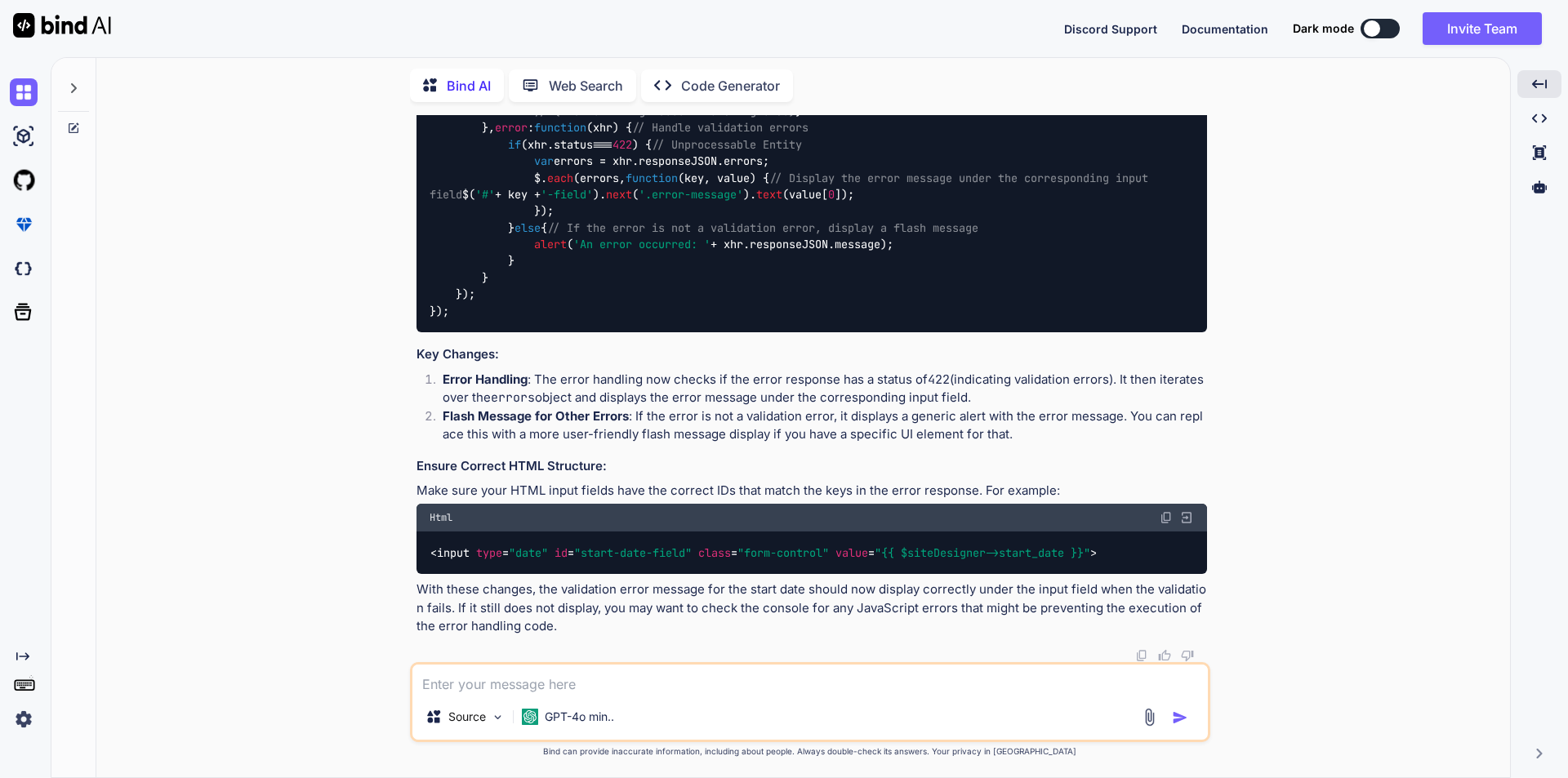
click at [633, 692] on textarea at bounding box center [810, 679] width 796 height 29
type textarea "s"
click at [420, 687] on textarea "it is displayed in response under network section, but not in ui" at bounding box center [810, 679] width 796 height 29
paste textarea "{ "message": "The conference id field must be an integer. (and 1 more error)", …"
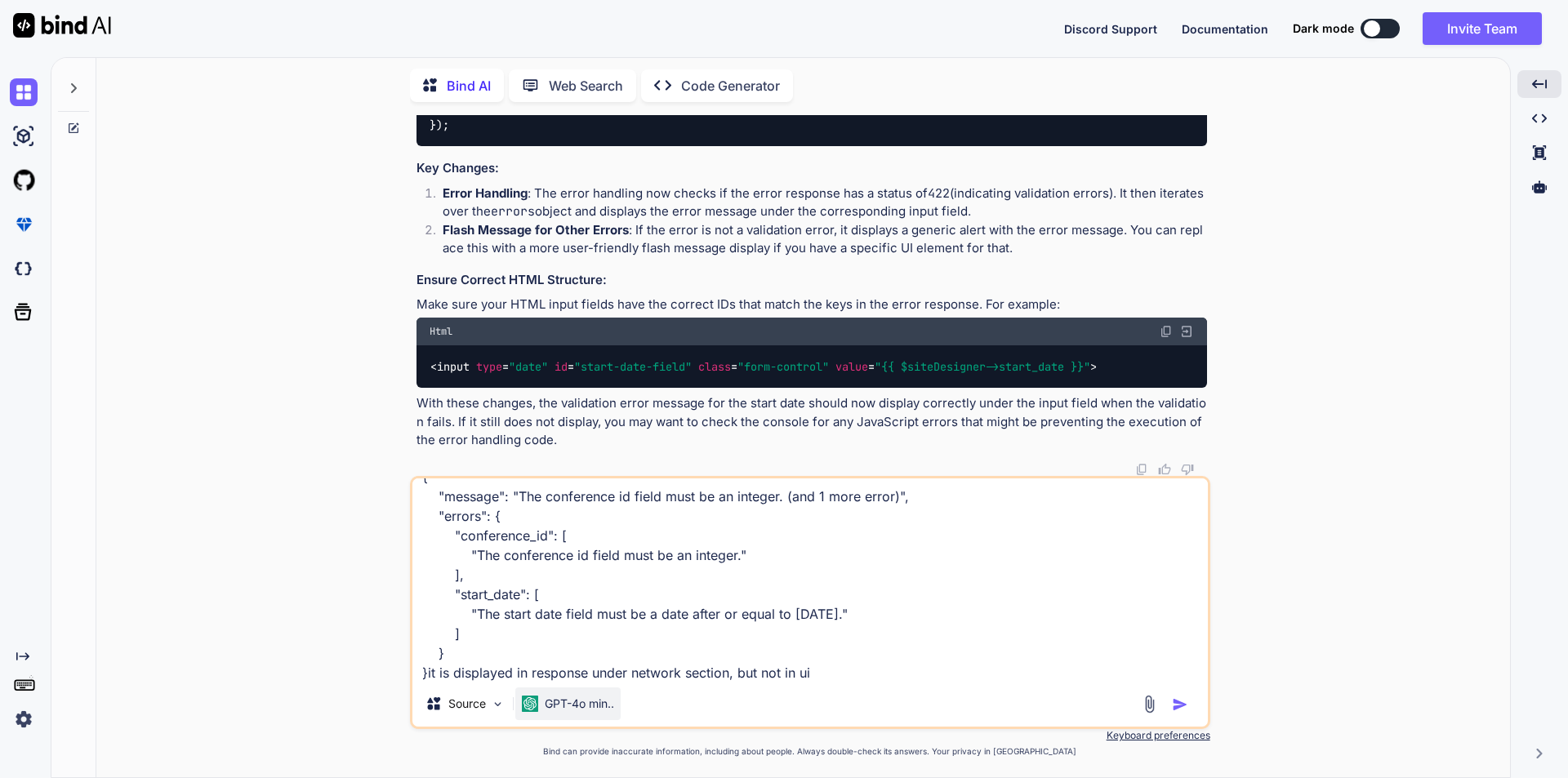
type textarea "{ "message": "The conference id field must be an integer. (and 1 more error)", …"
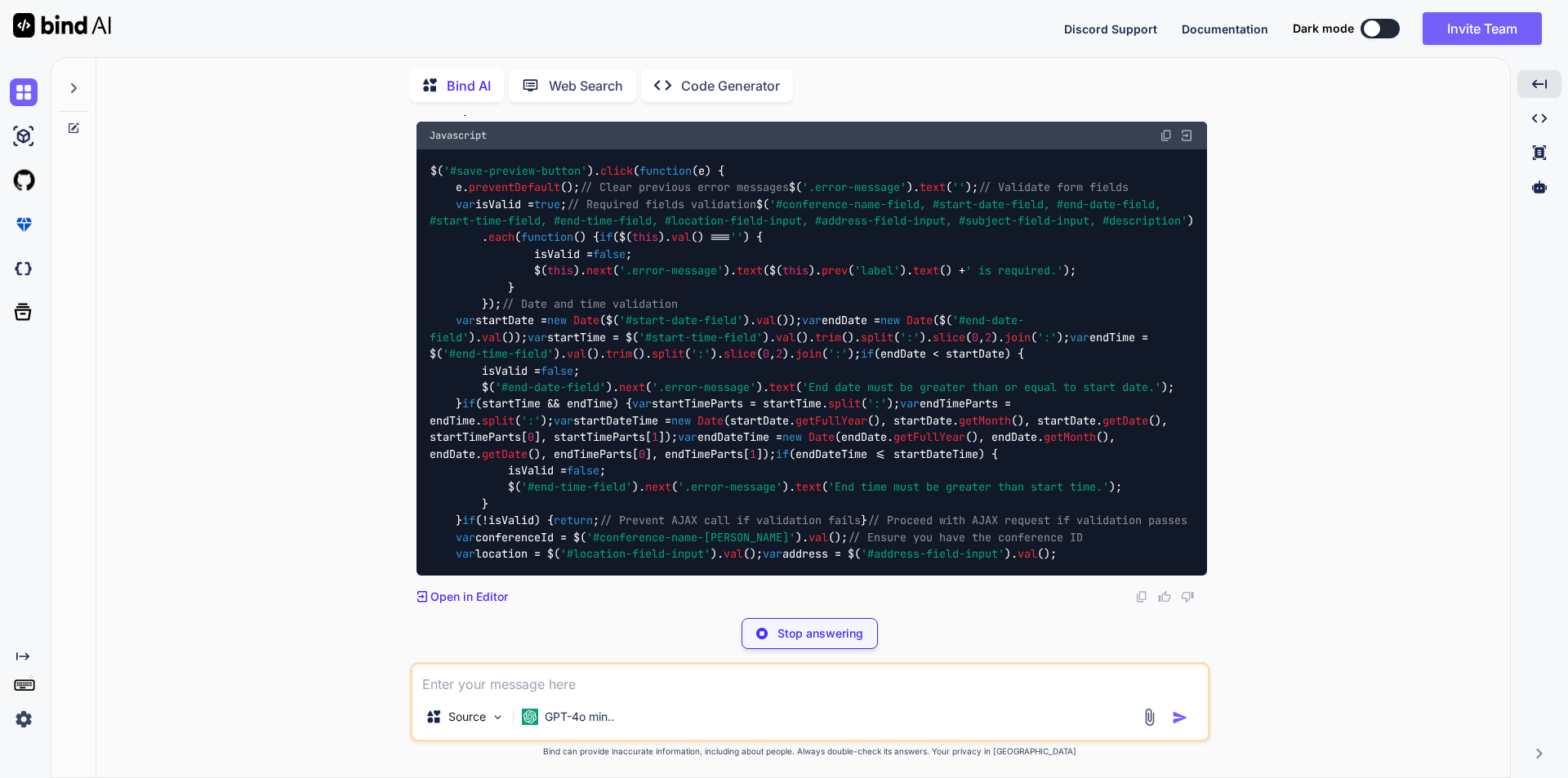
scroll to position [14454, 0]
